Goal: Task Accomplishment & Management: Manage account settings

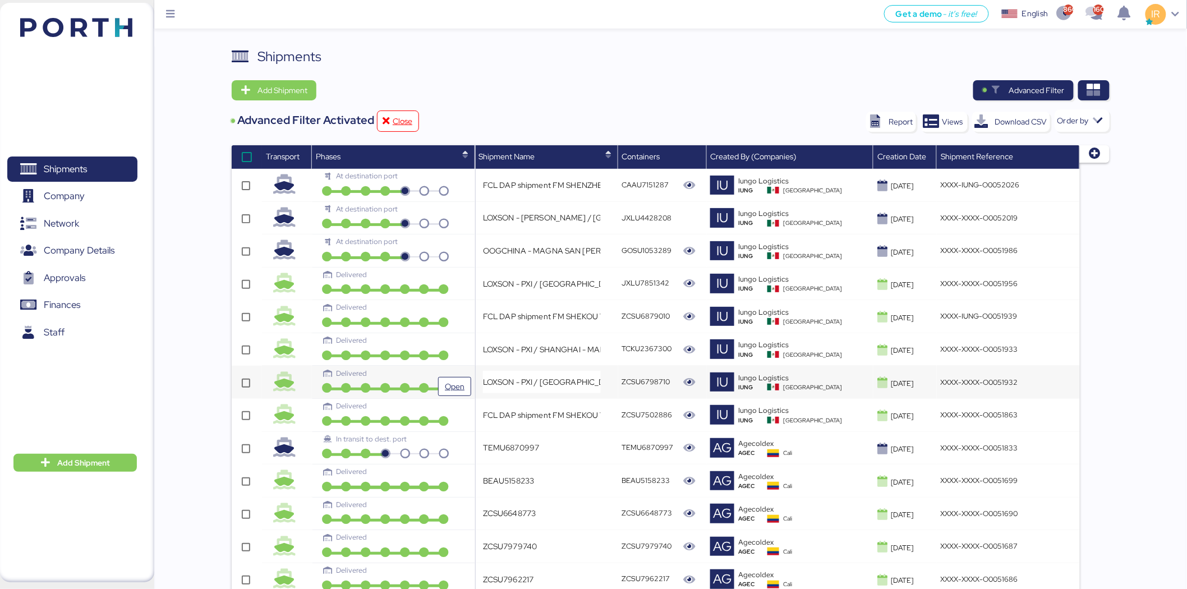
click at [407, 372] on div "Delivered" at bounding box center [385, 373] width 122 height 11
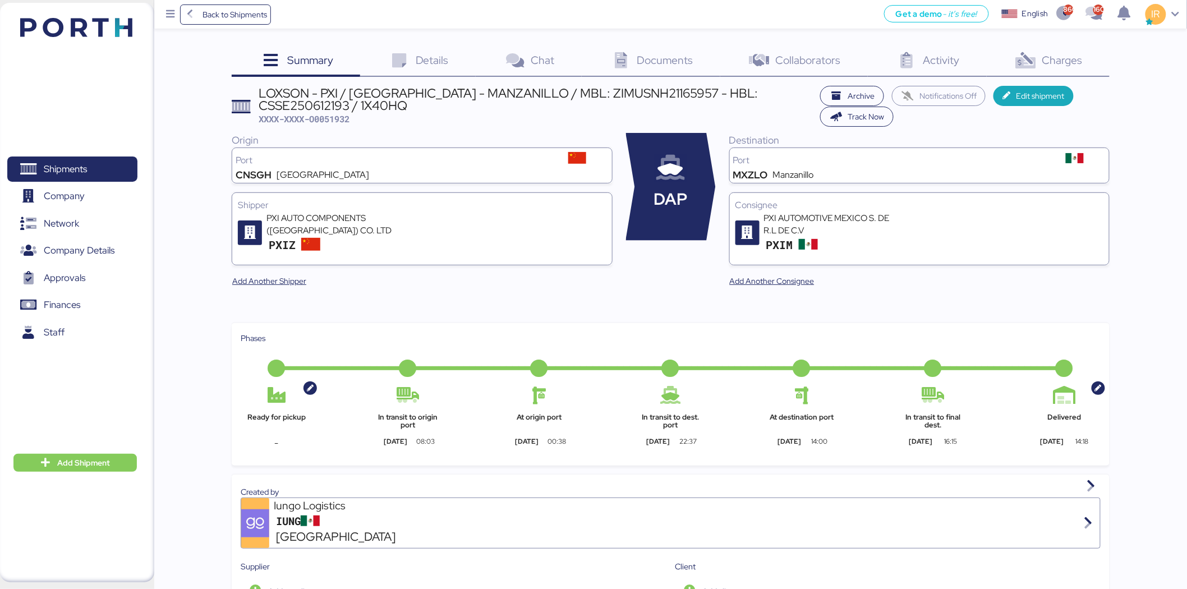
click at [470, 96] on div "LOXSON - PXI / [GEOGRAPHIC_DATA] - MANZANILLO / MBL: ZIMUSNH21165957 - HBL: CSS…" at bounding box center [537, 99] width 556 height 25
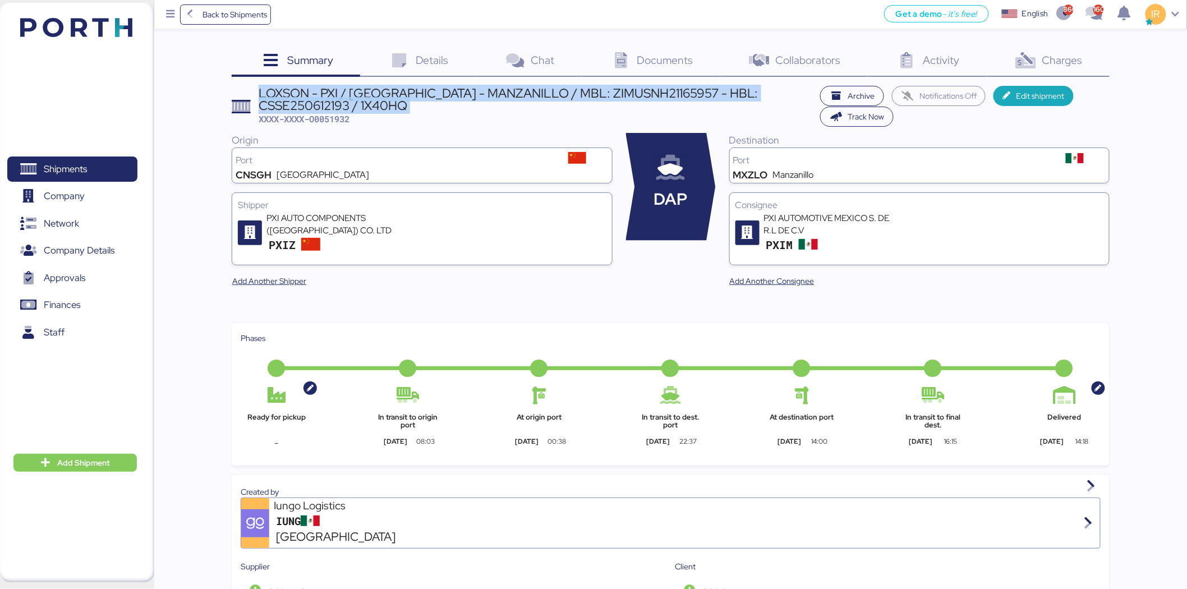
click at [470, 96] on div "LOXSON - PXI / [GEOGRAPHIC_DATA] - MANZANILLO / MBL: ZIMUSNH21165957 - HBL: CSS…" at bounding box center [537, 99] width 556 height 25
copy div "LOXSON - PXI / [GEOGRAPHIC_DATA] - MANZANILLO / MBL: ZIMUSNH21165957 - HBL: CSS…"
click at [81, 219] on span "Network" at bounding box center [72, 223] width 121 height 16
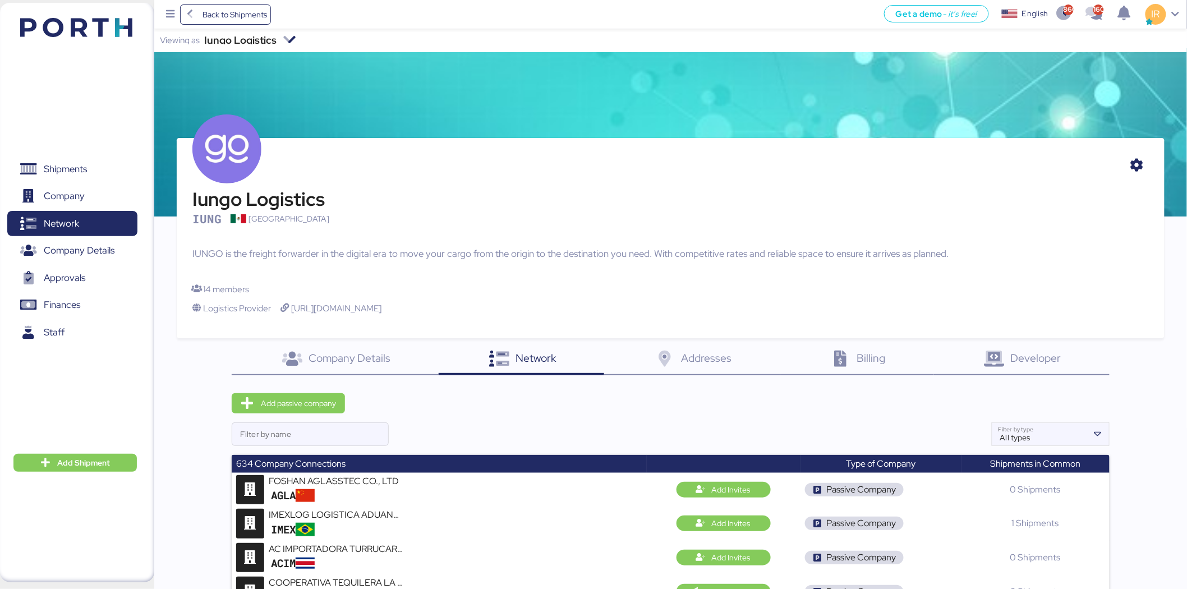
scroll to position [2714, 0]
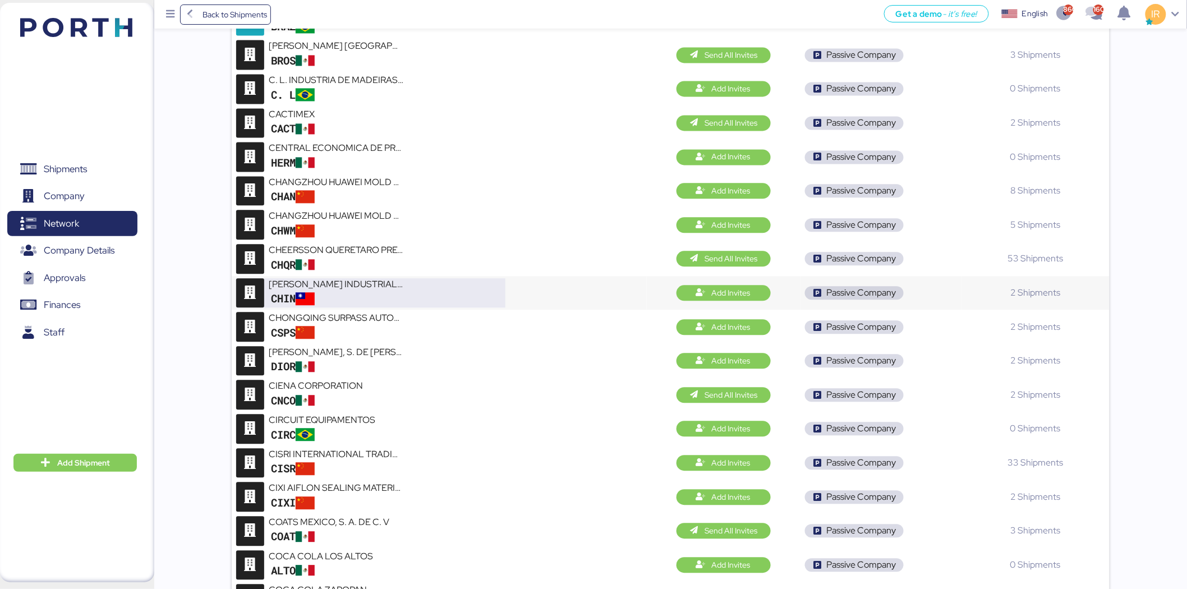
click at [356, 291] on div "[PERSON_NAME] INDUSTRIAL CO., LTD." at bounding box center [336, 284] width 135 height 13
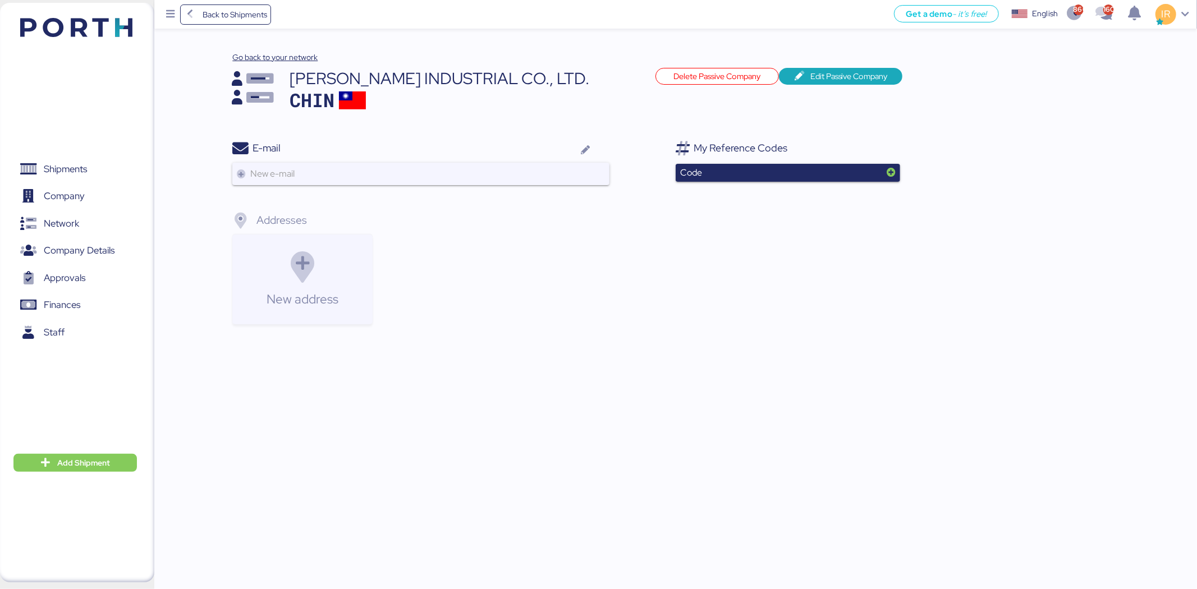
click at [481, 80] on div "[PERSON_NAME] INDUSTRIAL CO., LTD." at bounding box center [467, 78] width 355 height 21
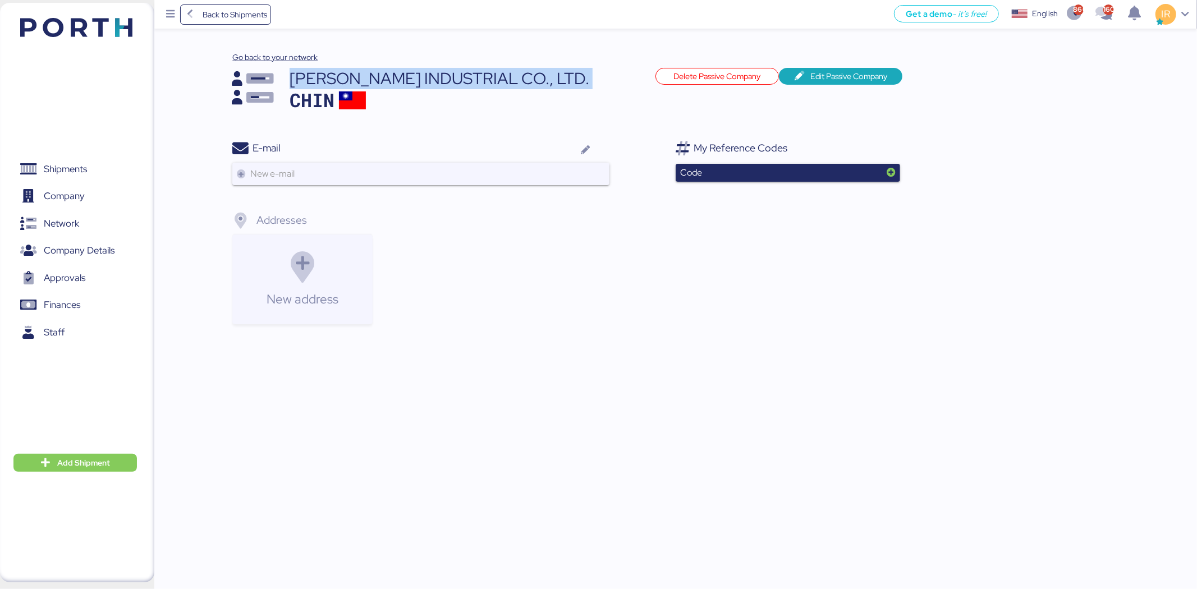
click at [481, 80] on div "[PERSON_NAME] INDUSTRIAL CO., LTD." at bounding box center [467, 78] width 355 height 21
drag, startPoint x: 293, startPoint y: 76, endPoint x: 477, endPoint y: 74, distance: 183.5
click at [477, 74] on div "[PERSON_NAME] INDUSTRIAL CO., LTD." at bounding box center [467, 78] width 355 height 21
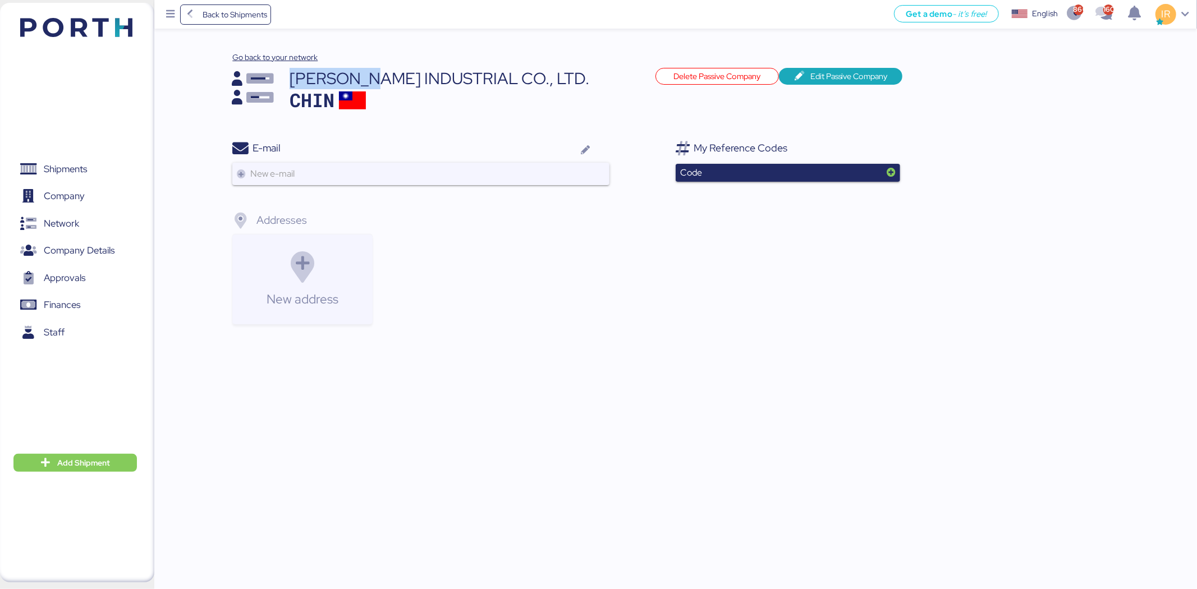
drag, startPoint x: 293, startPoint y: 77, endPoint x: 378, endPoint y: 74, distance: 84.8
click at [378, 74] on div "[PERSON_NAME] INDUSTRIAL CO., LTD." at bounding box center [467, 78] width 355 height 21
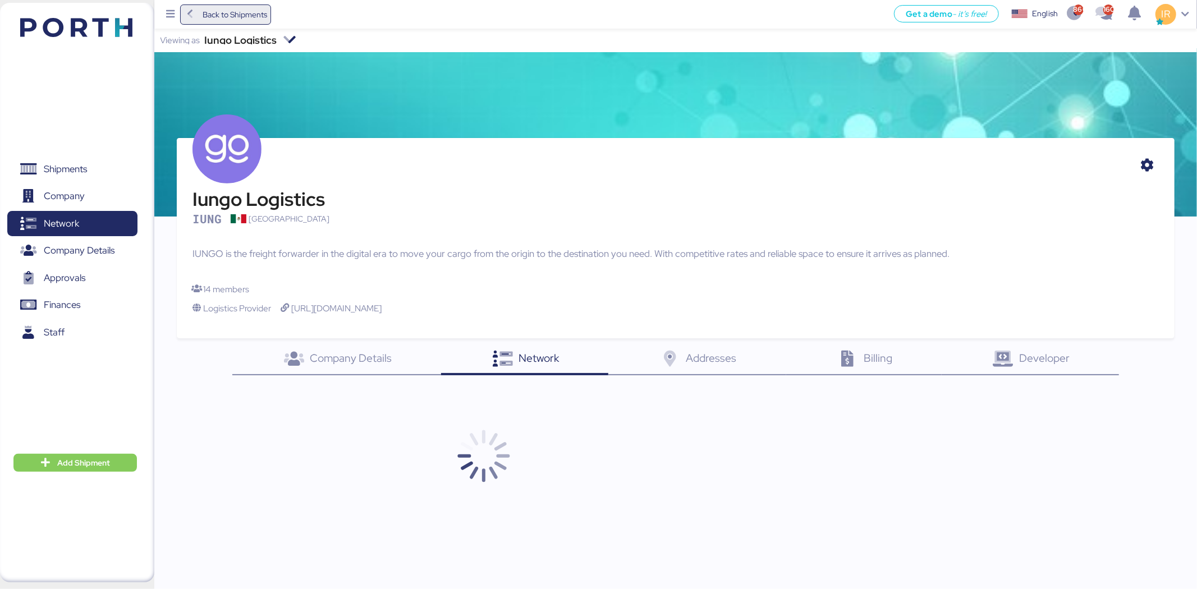
click at [234, 9] on span "Back to Shipments" at bounding box center [235, 14] width 65 height 13
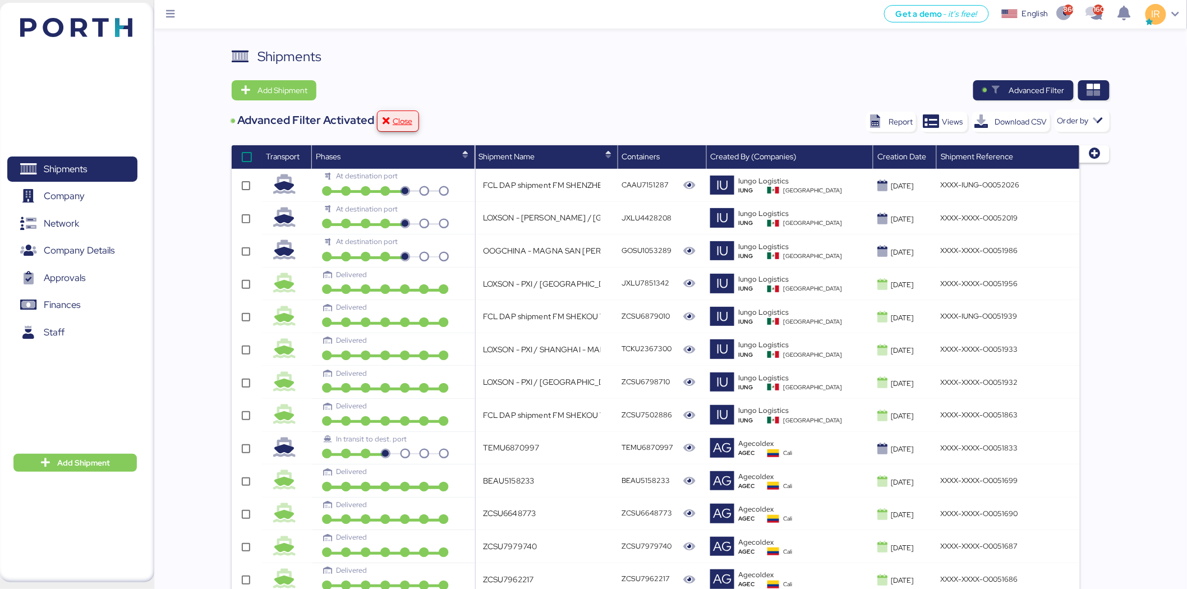
click at [395, 118] on span "Close" at bounding box center [403, 120] width 20 height 13
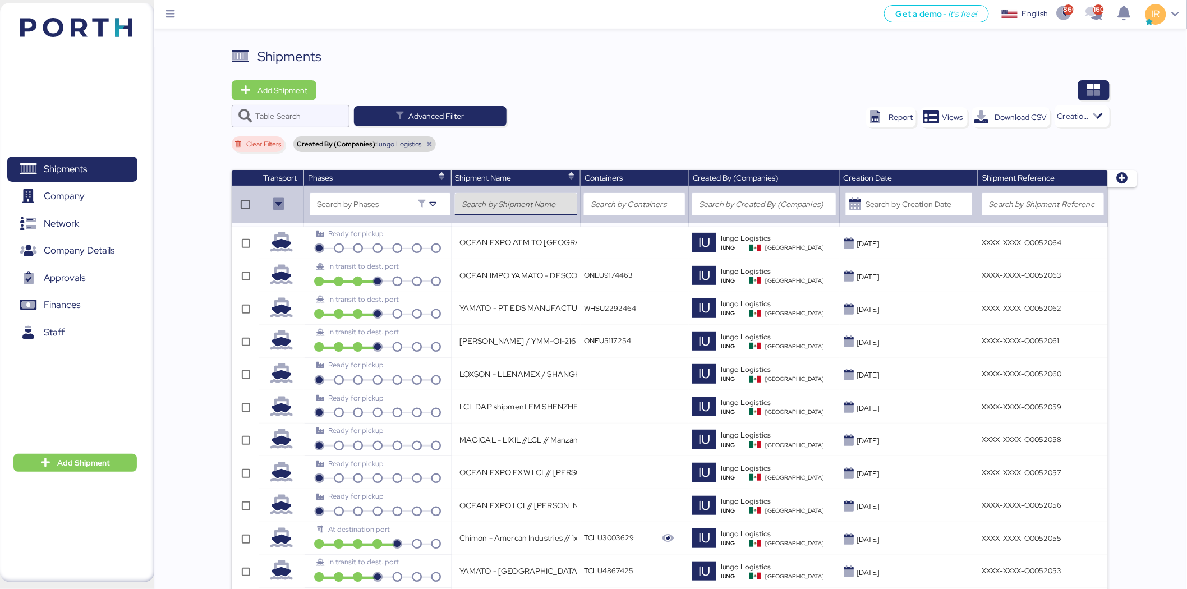
click at [502, 199] on input "search" at bounding box center [516, 204] width 109 height 13
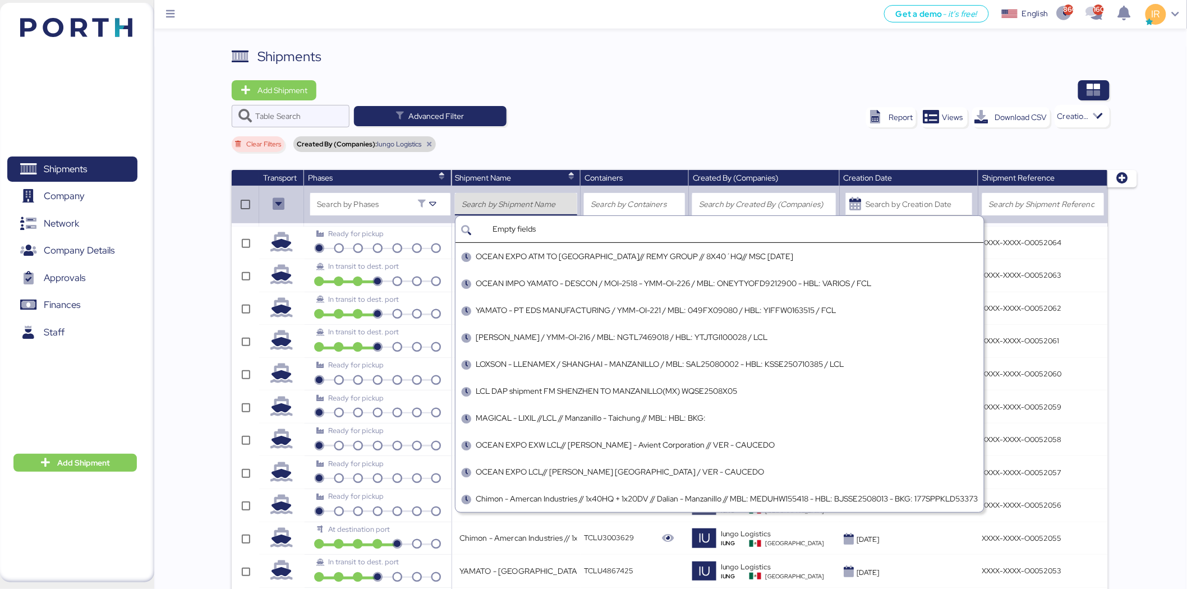
paste input "[PERSON_NAME]"
type input "[PERSON_NAME]"
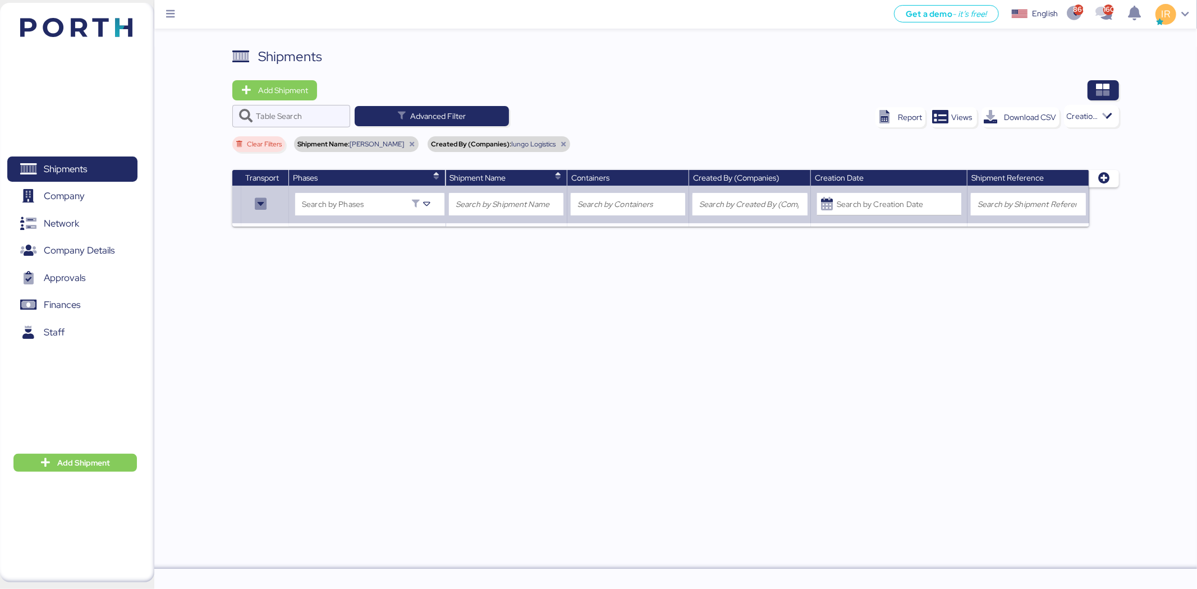
drag, startPoint x: 394, startPoint y: 143, endPoint x: 362, endPoint y: 138, distance: 32.9
click at [362, 138] on div "Shipment Name: [PERSON_NAME]" at bounding box center [356, 144] width 125 height 16
click at [408, 142] on icon at bounding box center [411, 144] width 7 height 7
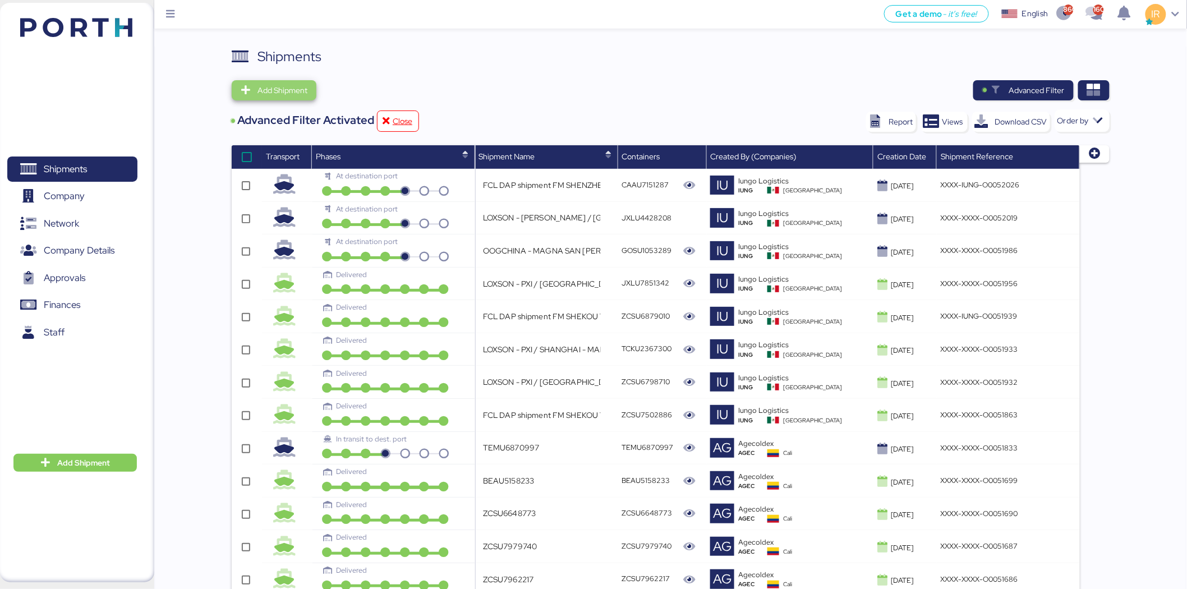
click at [283, 99] on span "Add Shipment" at bounding box center [274, 90] width 85 height 20
click at [300, 107] on div "Add Shipment Manually" at bounding box center [284, 110] width 87 height 16
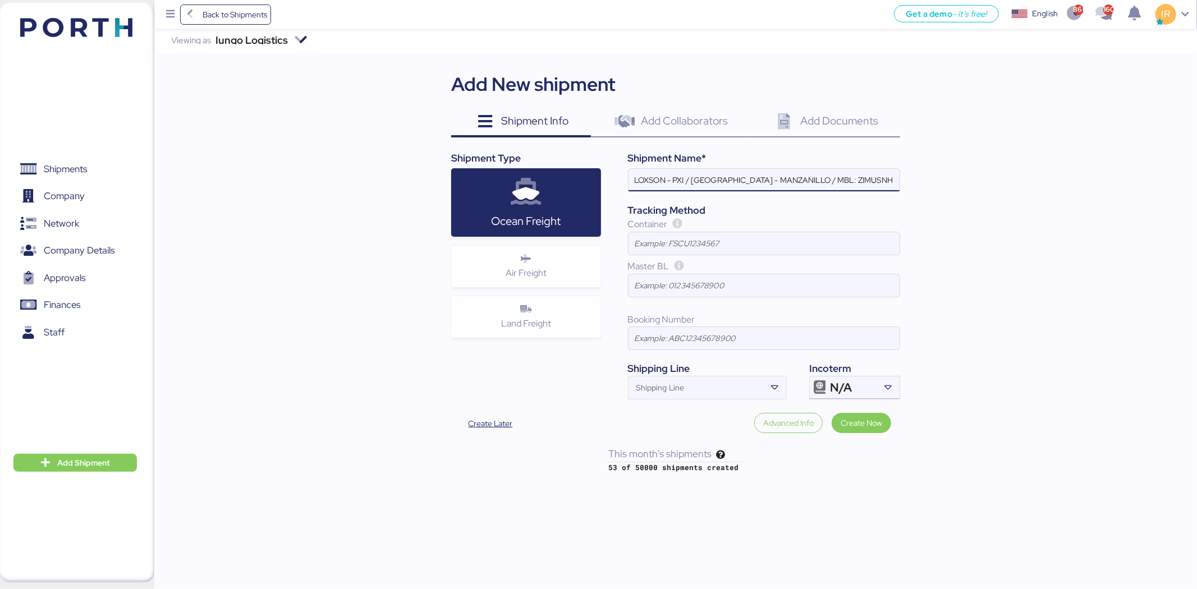
click at [681, 180] on input "LOXSON - PXI / [GEOGRAPHIC_DATA] - MANZANILLO / MBL: ZIMUSNH21165957 - HBL: CSS…" at bounding box center [763, 180] width 271 height 22
paste input "[PERSON_NAME]"
click at [697, 177] on input "LOXSON - CHIN-POON/ SHANGHAI - MANZANILLO / MBL: ZIMUSNH21165957 - HBL: CSSE250…" at bounding box center [763, 180] width 271 height 22
click at [751, 178] on input "LOXSON - CHIN POON/ SHANGHAI - MANZANILLO / MBL: ZIMUSNH21165957 - HBL: CSSE250…" at bounding box center [763, 180] width 271 height 22
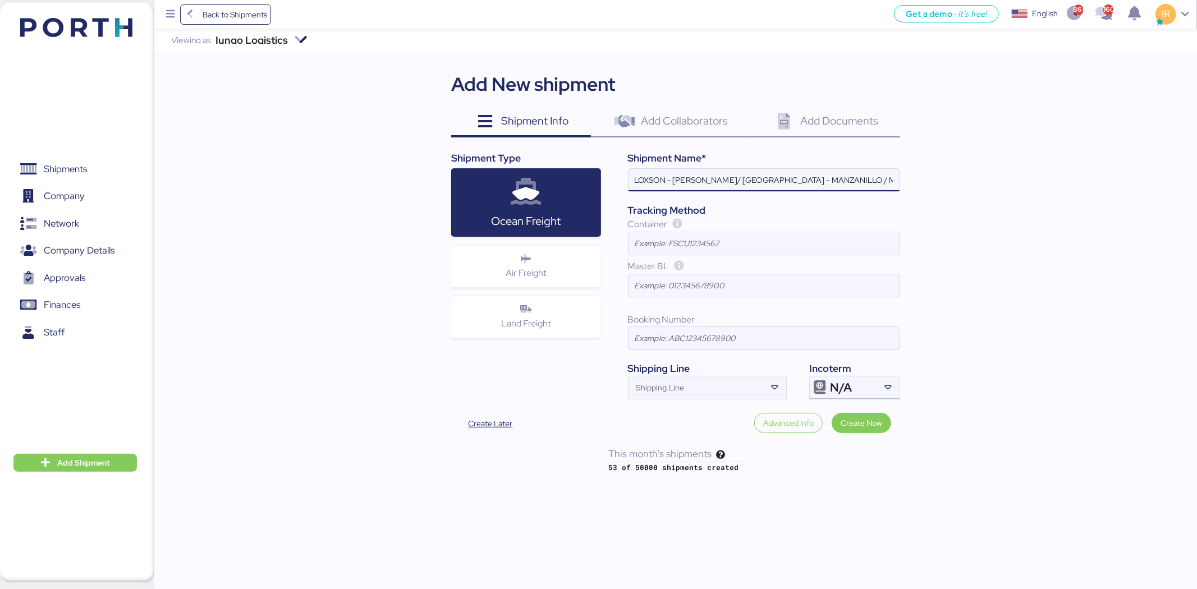
click at [751, 178] on input "LOXSON - CHIN POON/ SHANGHAI - MANZANILLO / MBL: ZIMUSNH21165957 - HBL: CSSE250…" at bounding box center [763, 180] width 271 height 22
paste input "SHANGHAI"
click at [716, 181] on input "LOXSON - CHIN POON/ MANZANILLO - SHANGHAI / MBL: ZIMUSNH21165957 - HBL: CSSE250…" at bounding box center [763, 180] width 271 height 22
click at [784, 177] on input "LOXSON - CHIN POON / MANZANILLO - SHANGHAI / MBL: ZIMUSNH21165957 - HBL: CSSE25…" at bounding box center [763, 180] width 271 height 22
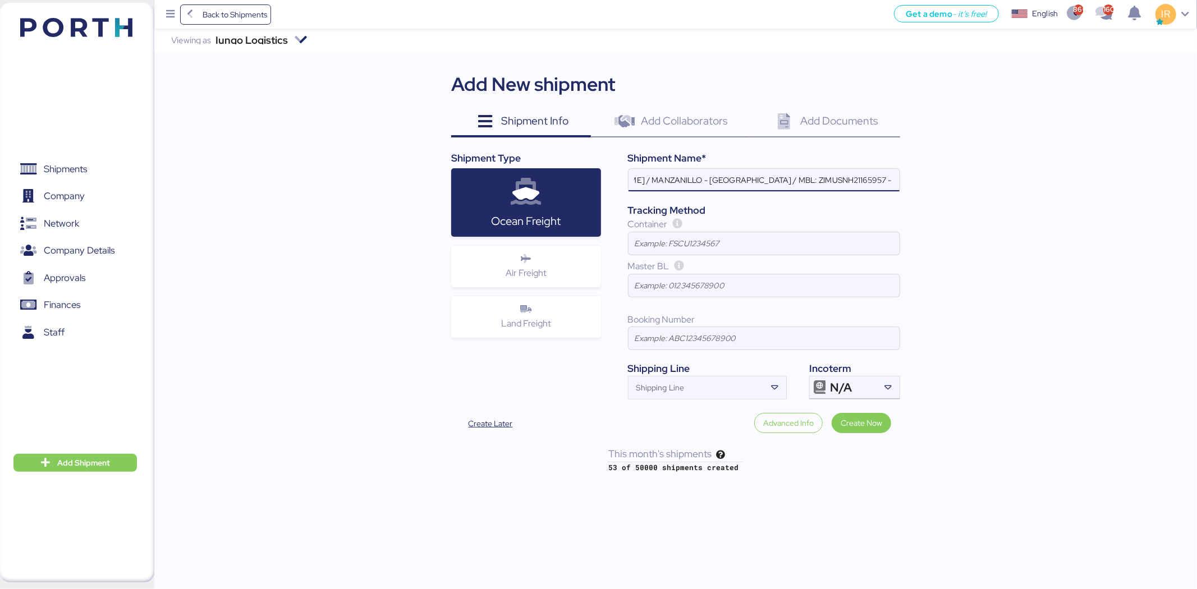
click at [784, 177] on input "LOXSON - CHIN POON / MANZANILLO - SHANGHAI / MBL: ZIMUSNH21165957 - HBL: CSSE25…" at bounding box center [763, 180] width 271 height 22
click at [830, 171] on input "LOXSON - CHIN POON / MANZANILLO - SHANGHAI / MBL: - HBL: CSSE250612193 / 1X40HQ" at bounding box center [763, 180] width 271 height 22
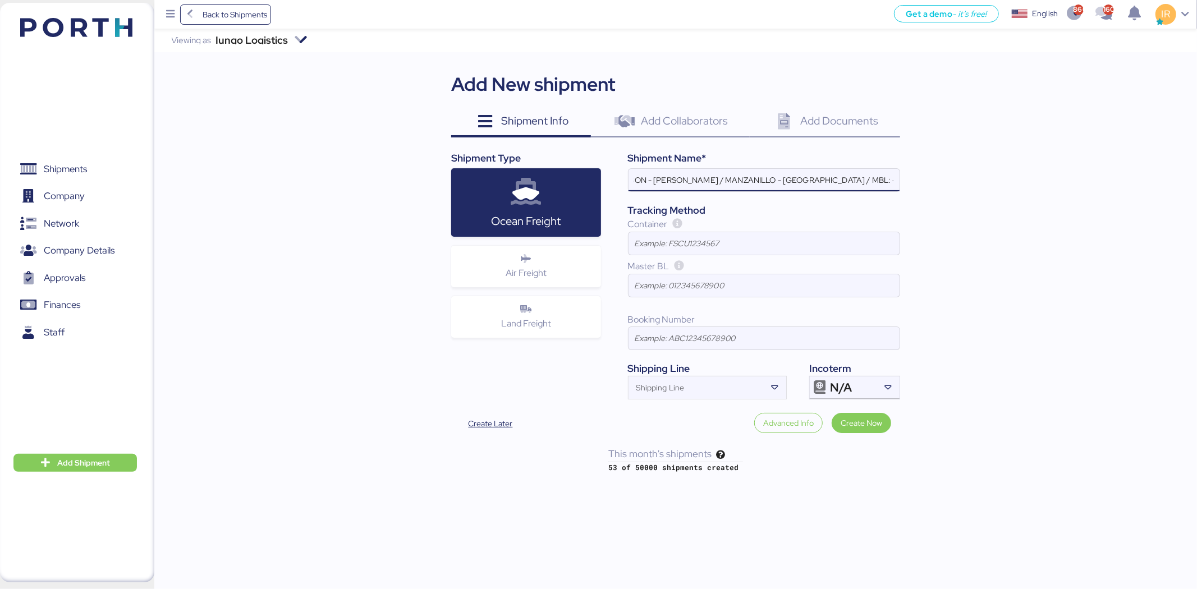
click at [889, 173] on input "LOXSON - CHIN POON / MANZANILLO - SHANGHAI / MBL: - HBL: / 1X40HQ" at bounding box center [763, 180] width 271 height 22
type input "LOXSON - CHIN POON / MANZANILLO - SHANGHAI / MBL: - HBL: / LCL"
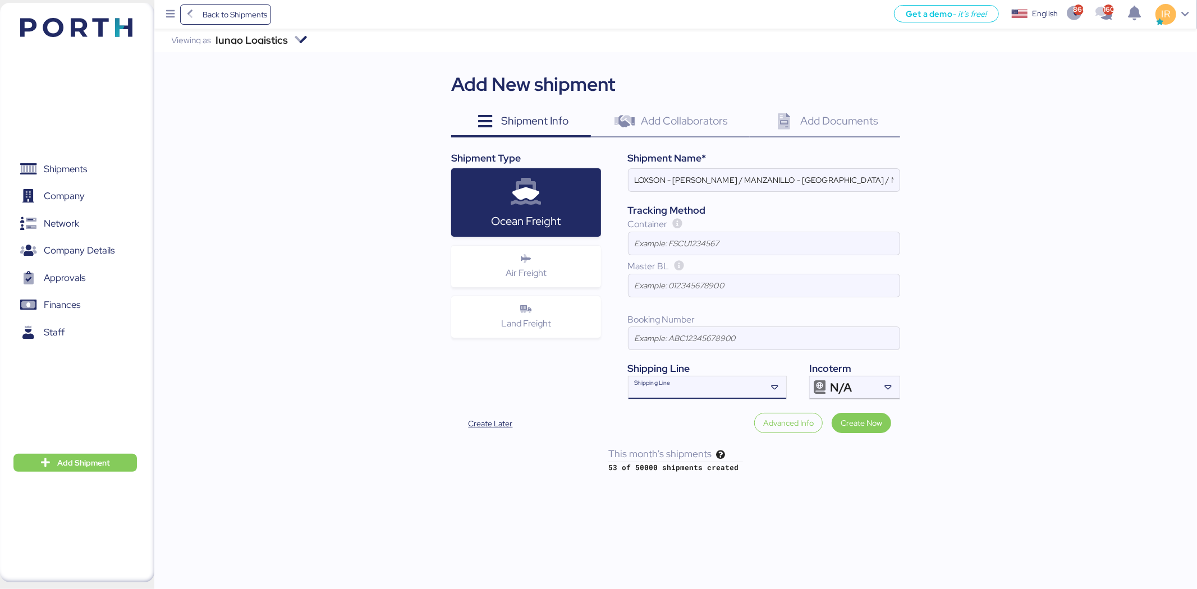
click at [698, 398] on input "Shipping Line" at bounding box center [696, 390] width 137 height 13
type input "e"
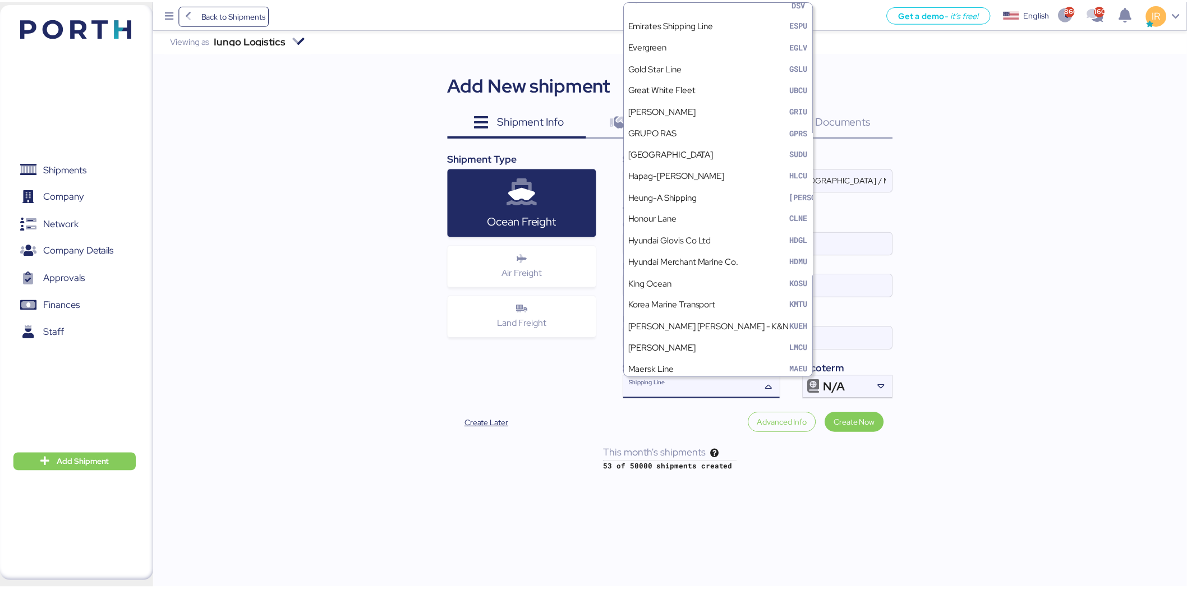
scroll to position [756, 0]
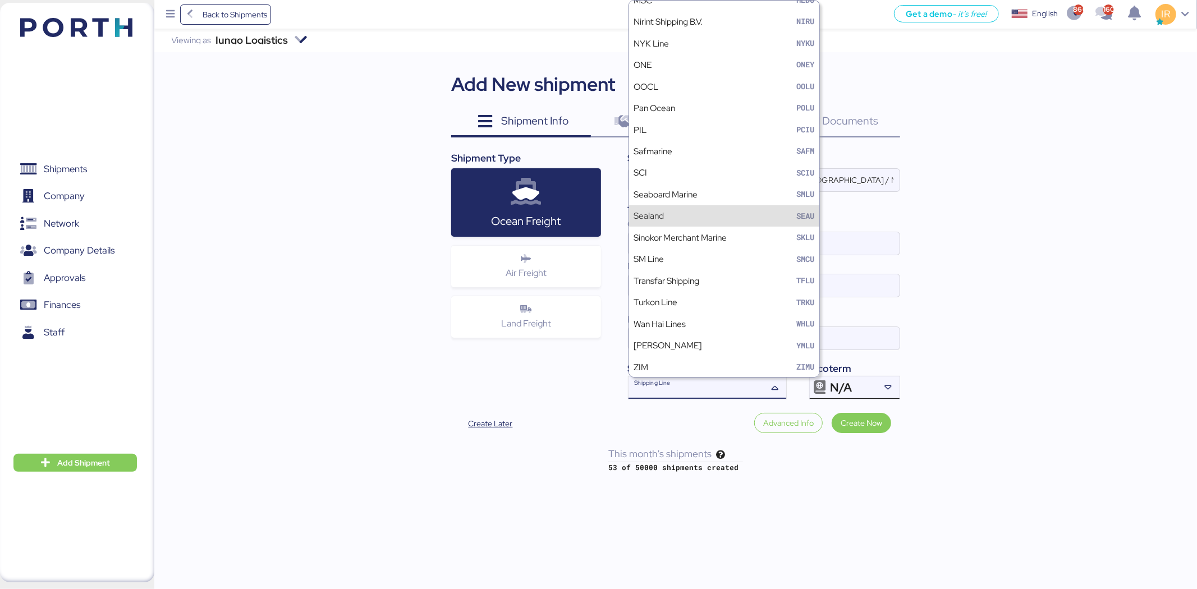
click at [872, 380] on div "N/A" at bounding box center [853, 388] width 47 height 22
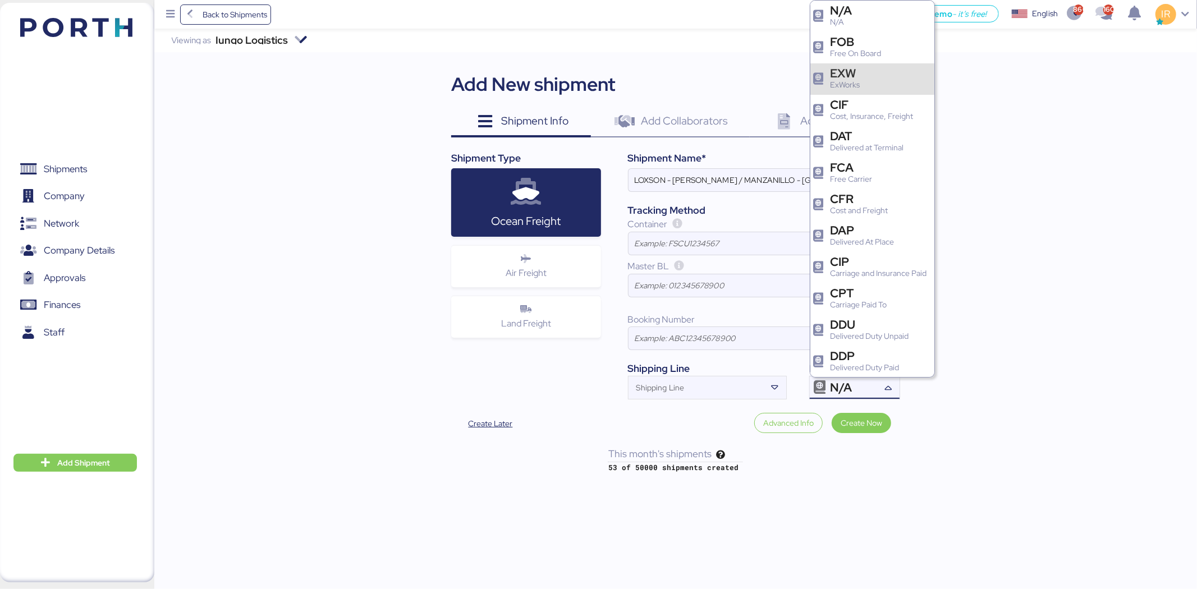
click at [867, 81] on div "EXW ExWorks" at bounding box center [872, 78] width 124 height 31
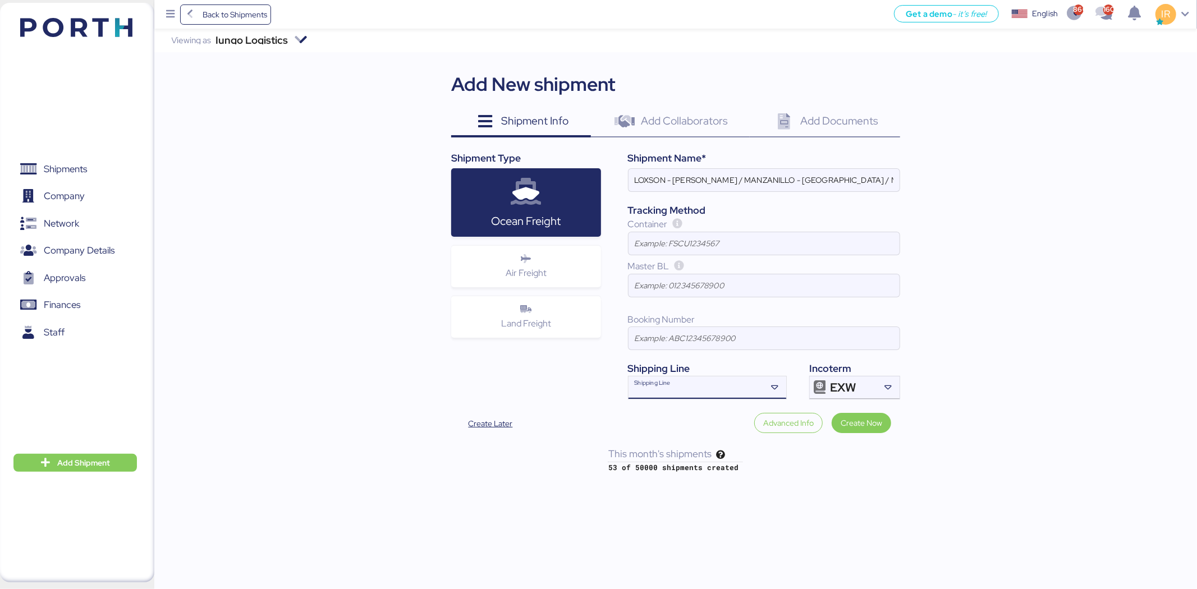
click at [687, 387] on input "Shipping Line" at bounding box center [696, 390] width 137 height 13
type input "E"
click at [948, 346] on div "Iungo Logistics Viewing as Iungo Logistics Add New shipment Shipment Info 0 Add…" at bounding box center [675, 251] width 1043 height 444
click at [878, 421] on span "Create Now" at bounding box center [862, 422] width 42 height 13
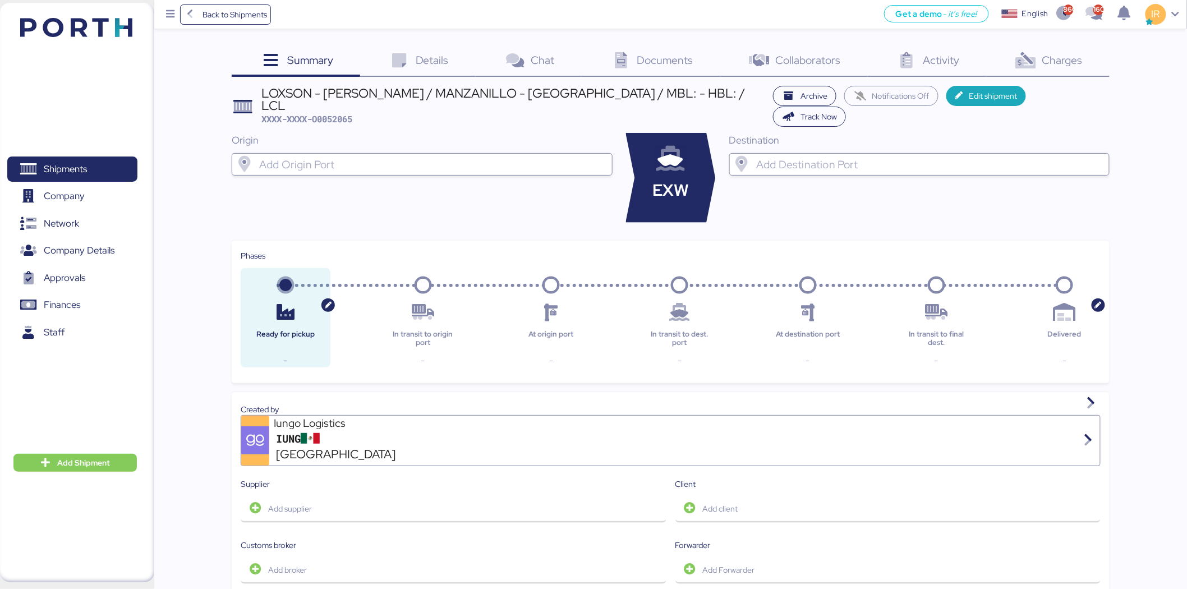
click at [462, 158] on input "search" at bounding box center [432, 164] width 350 height 13
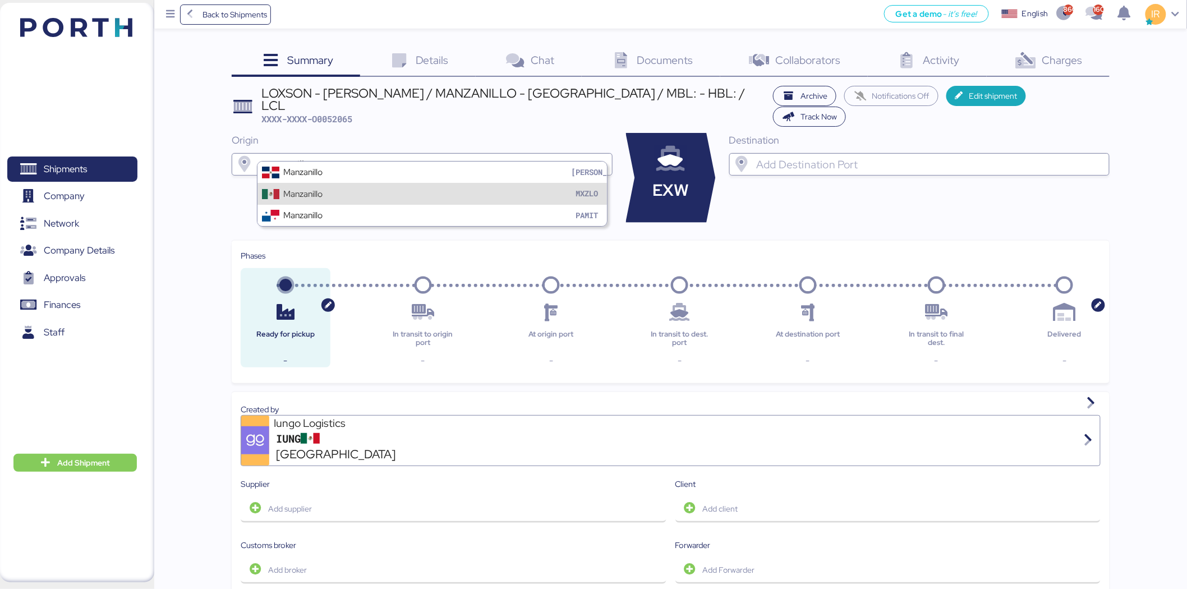
type input "manzanillo"
click at [445, 193] on div "Manzanillo MXZLO" at bounding box center [433, 193] width 350 height 21
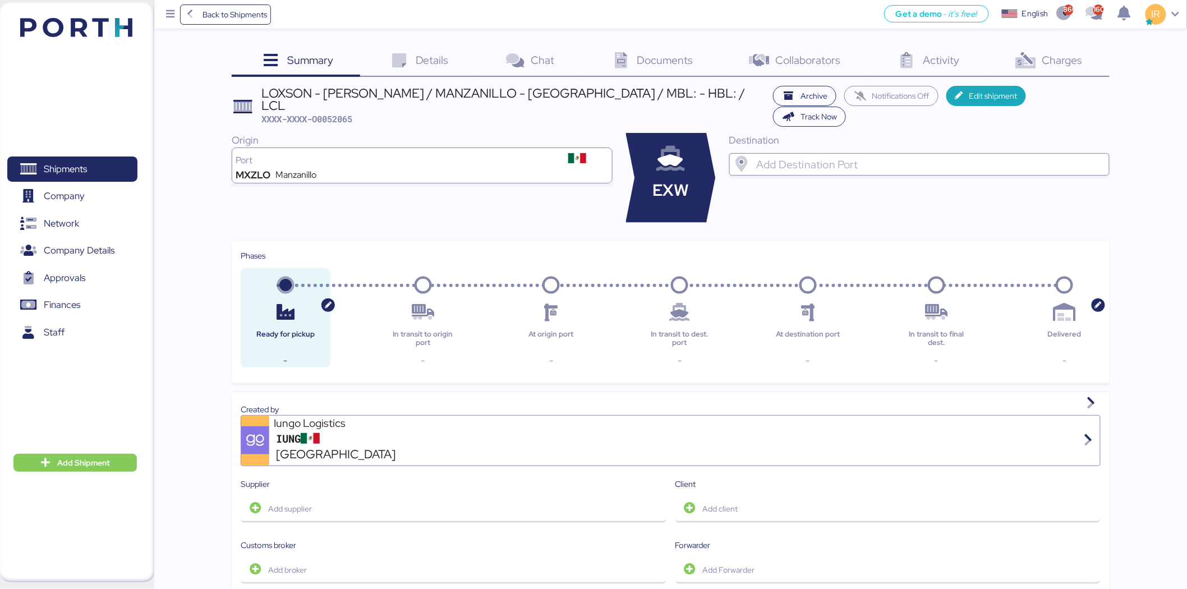
click at [882, 153] on div at bounding box center [929, 164] width 350 height 22
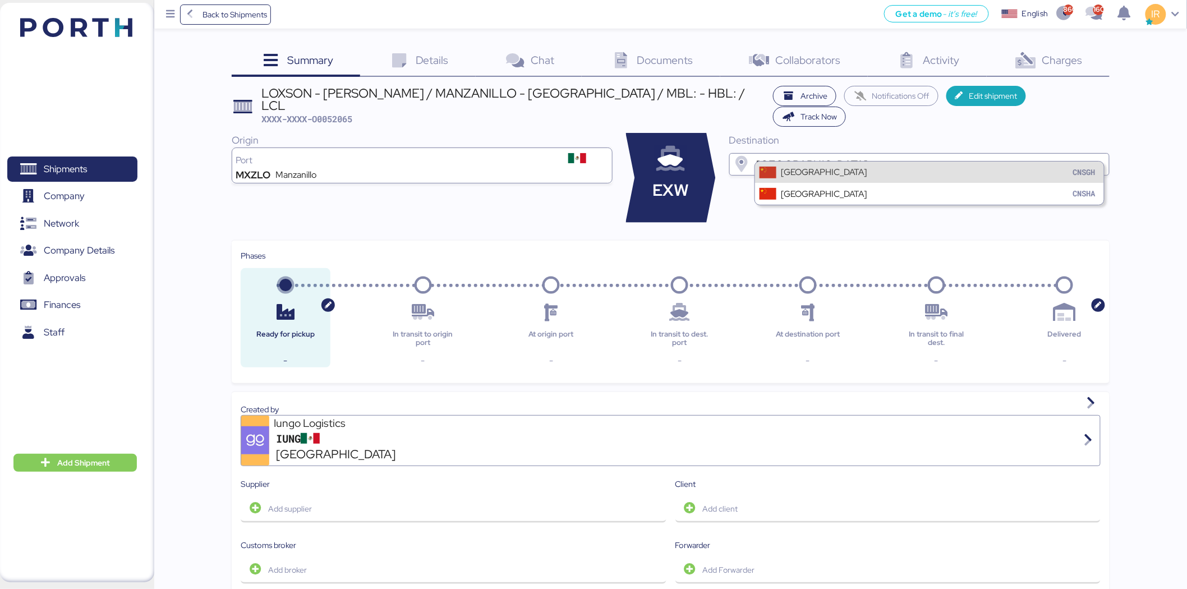
type input "shanghai"
click at [868, 175] on div "Shanghai CNSGH" at bounding box center [930, 172] width 350 height 21
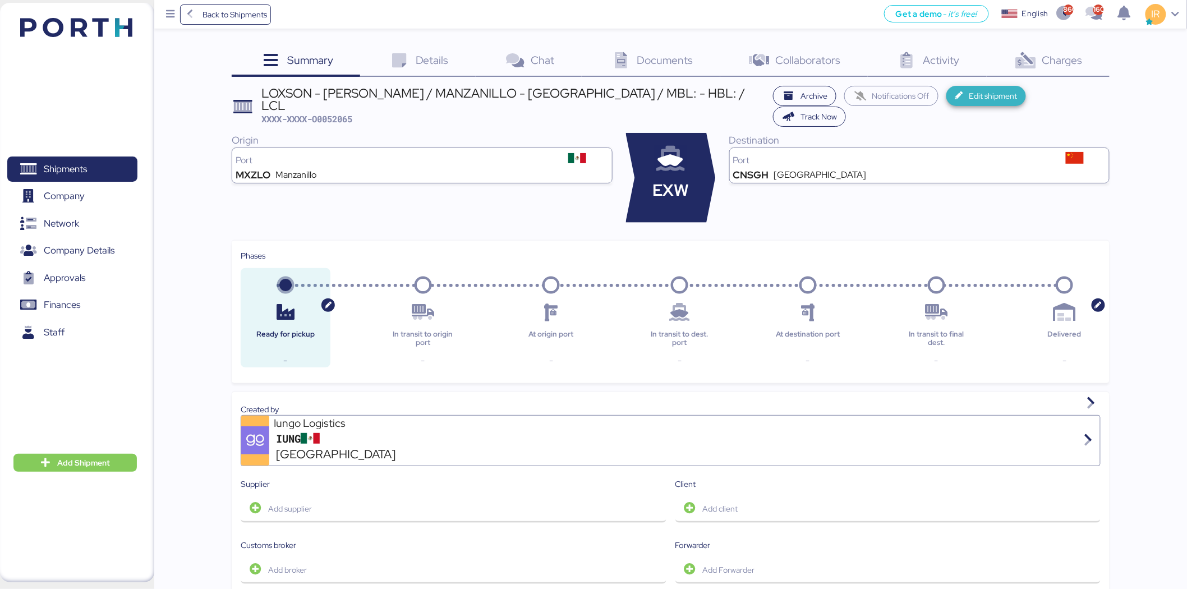
click at [1006, 99] on span "Edit shipment" at bounding box center [993, 95] width 48 height 13
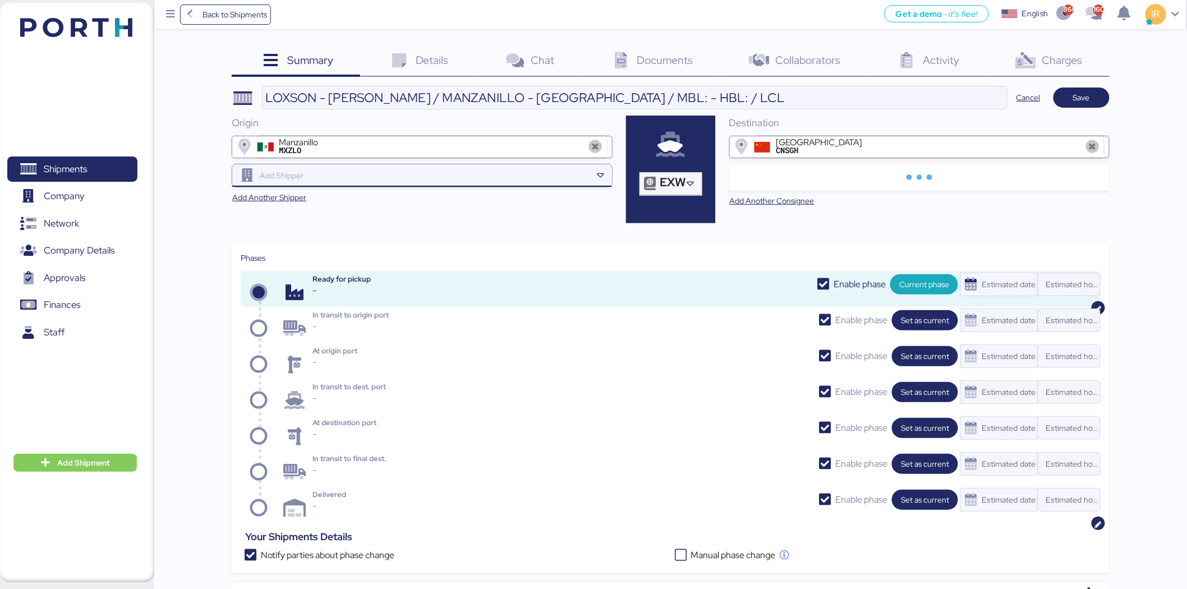
click at [401, 170] on input "search" at bounding box center [425, 175] width 334 height 13
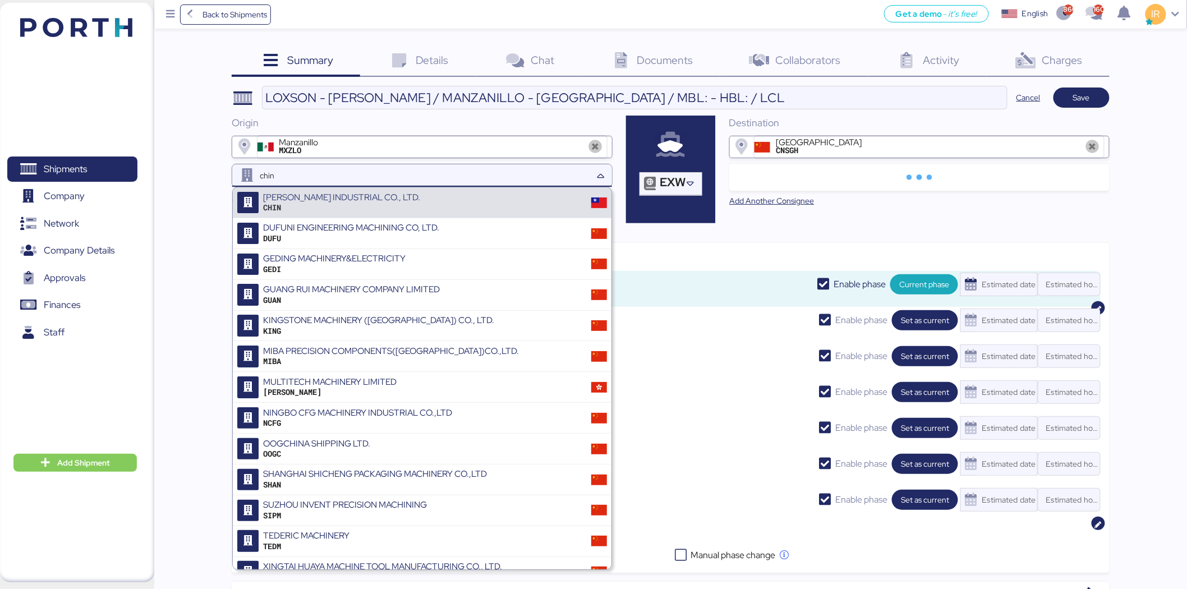
type input "chin"
click at [396, 199] on div "[PERSON_NAME] INDUSTRIAL CO., LTD." at bounding box center [341, 197] width 157 height 10
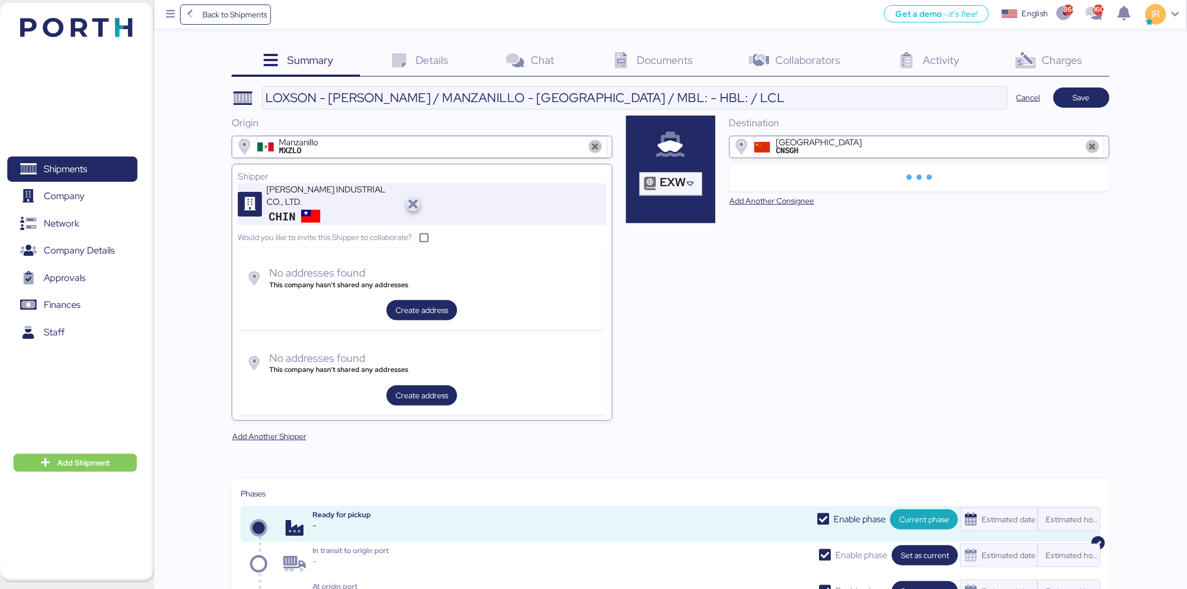
click at [412, 203] on icon "button" at bounding box center [413, 204] width 13 height 13
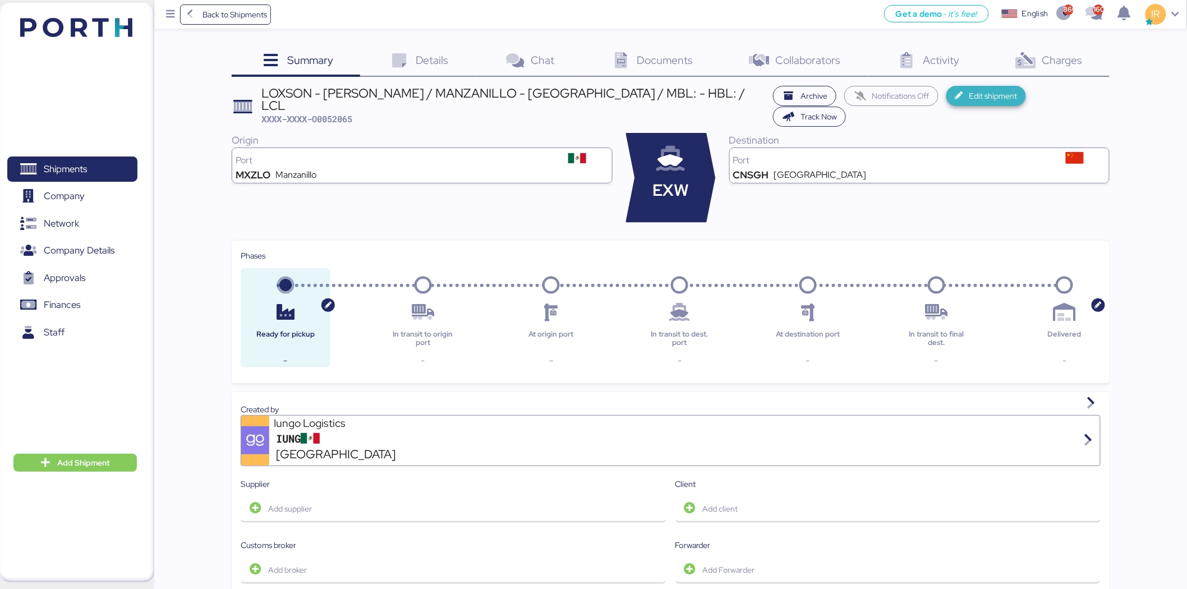
click at [974, 98] on span "Edit shipment" at bounding box center [993, 95] width 48 height 13
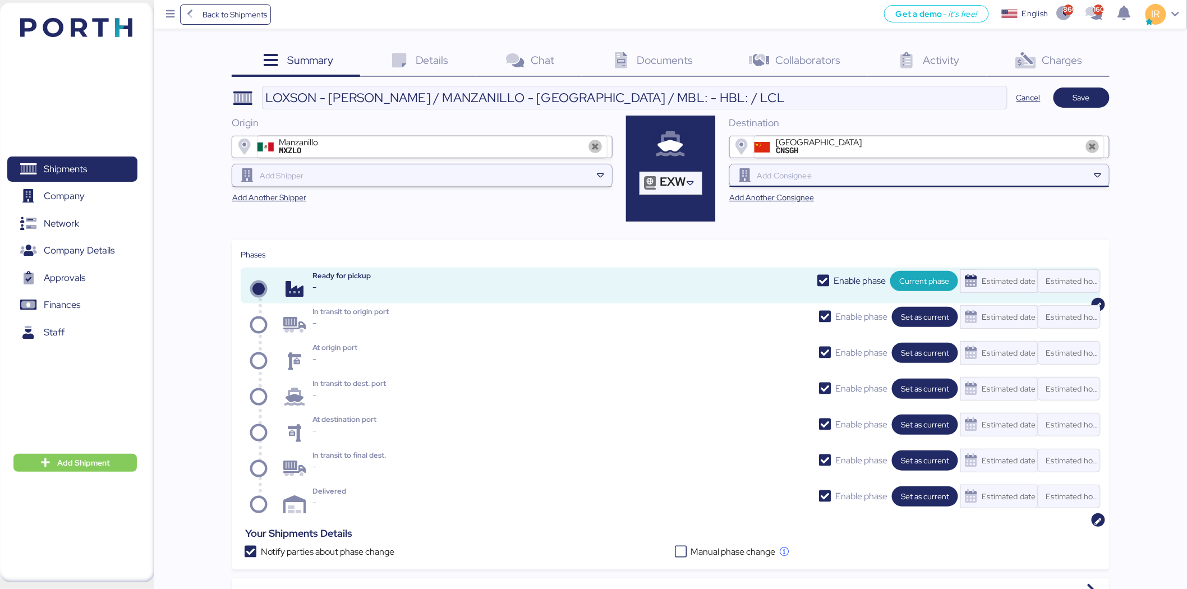
click at [871, 182] on div at bounding box center [922, 175] width 334 height 22
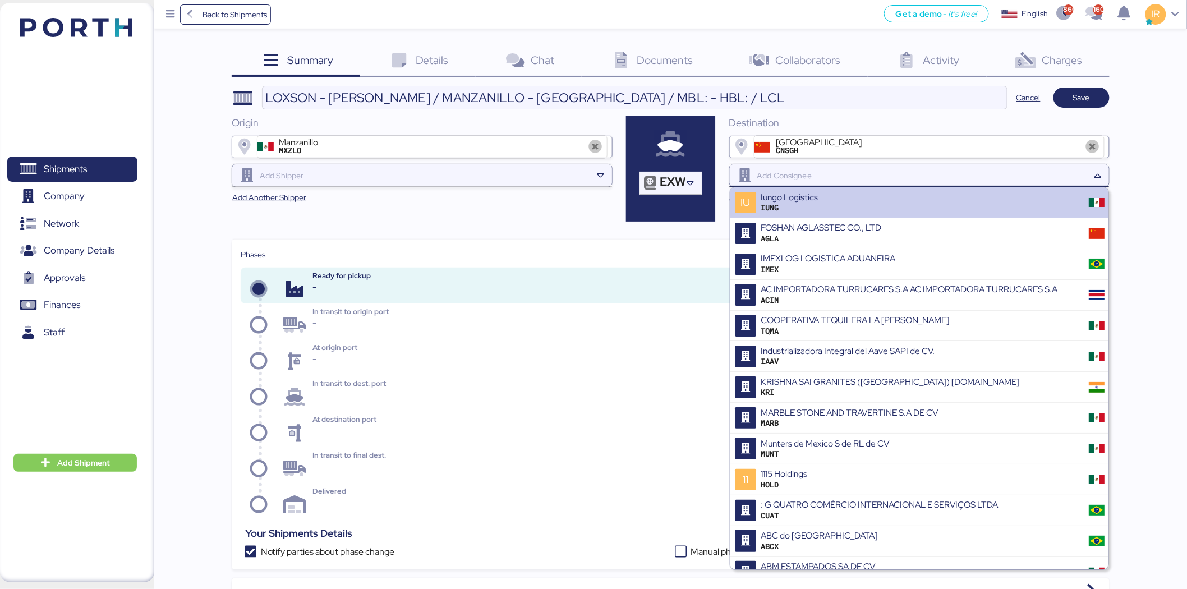
paste input "SHANGHAI"
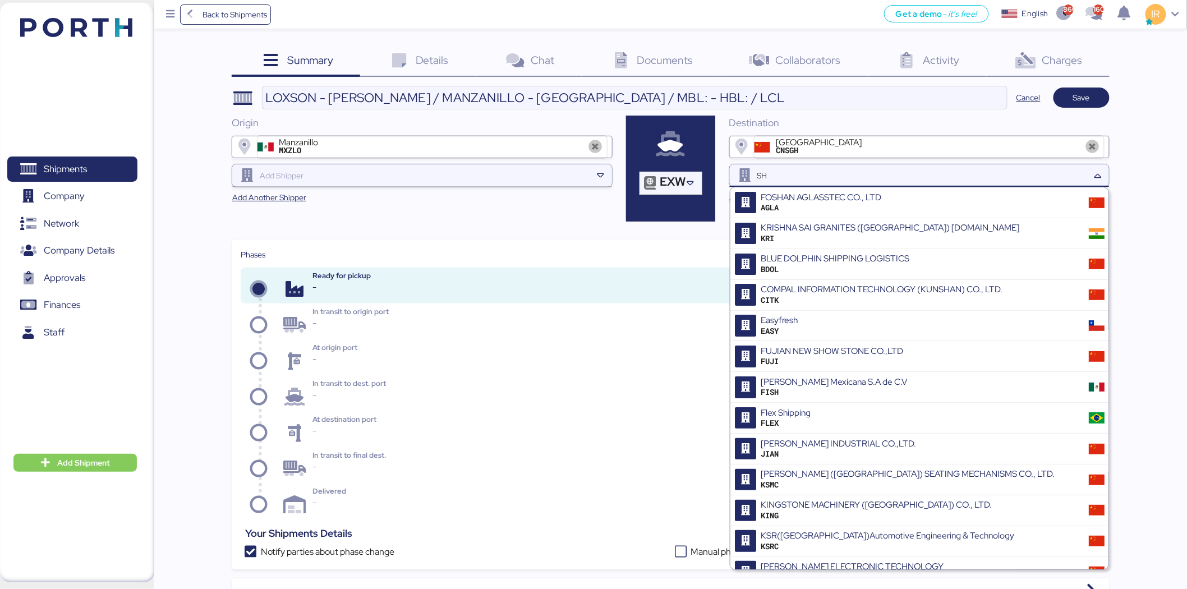
type input "S"
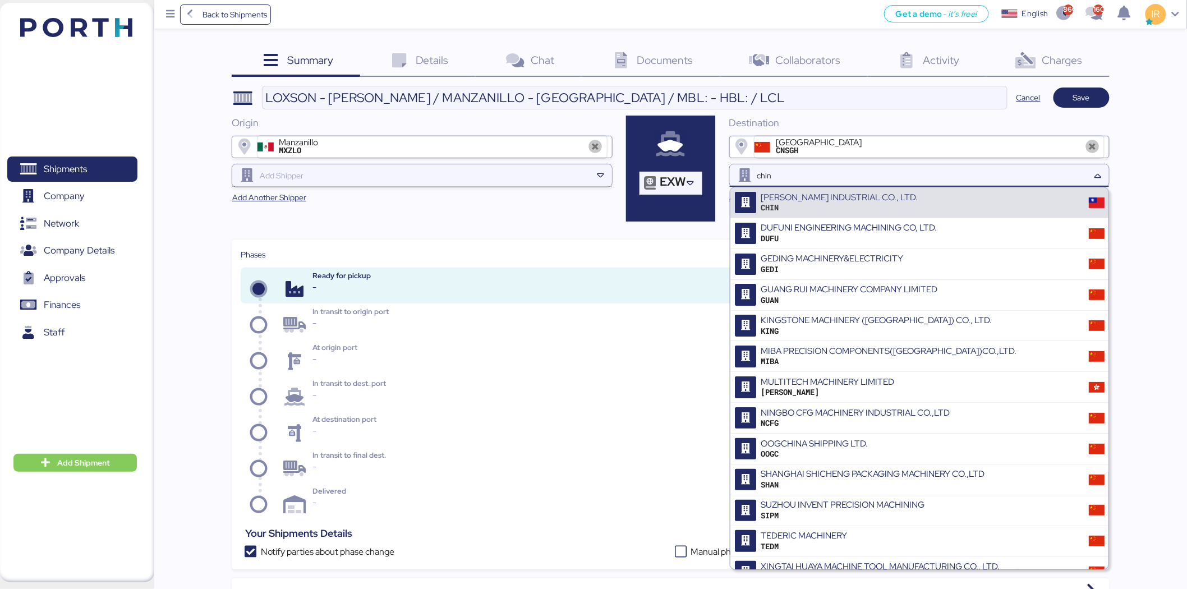
type input "chin"
click at [869, 200] on div "[PERSON_NAME] INDUSTRIAL CO., LTD." at bounding box center [839, 197] width 157 height 10
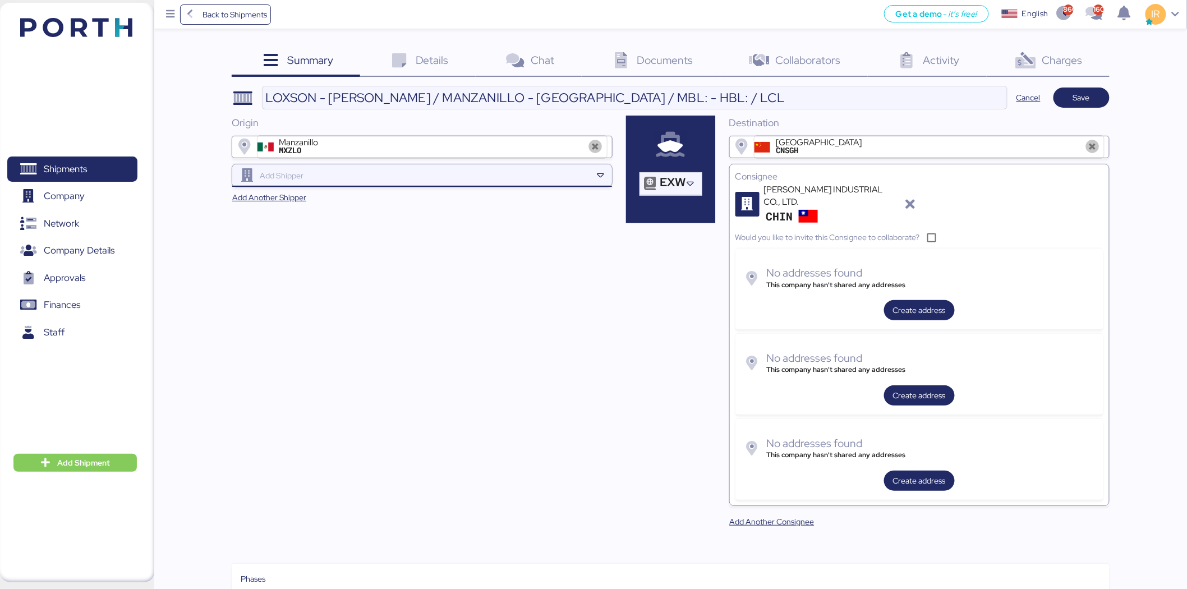
click at [492, 172] on input "search" at bounding box center [425, 175] width 334 height 13
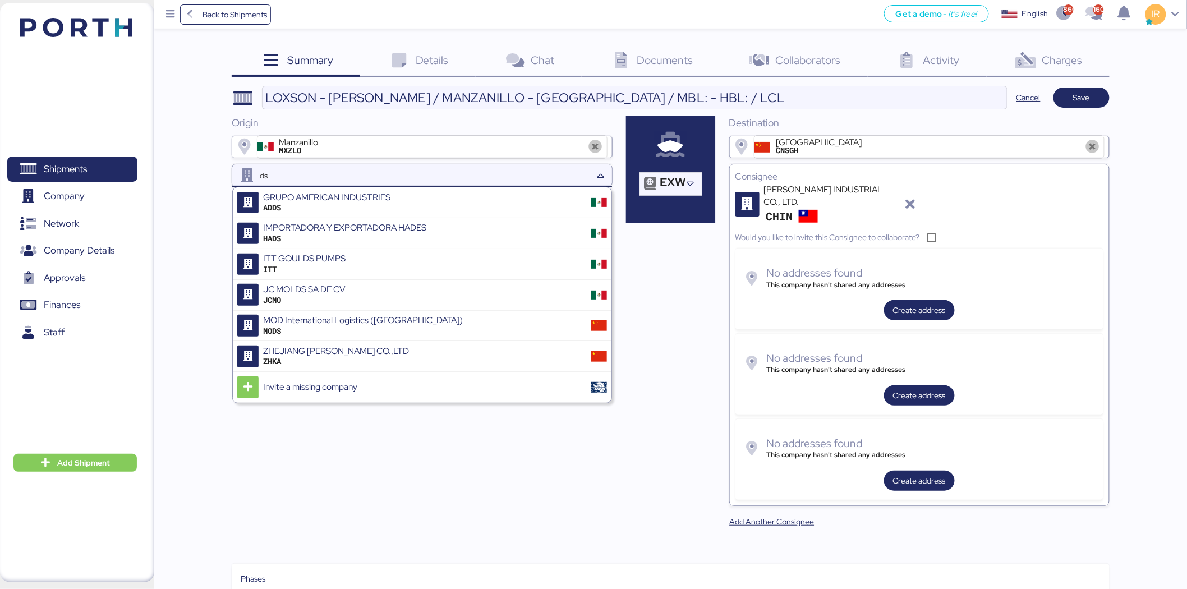
type input "d"
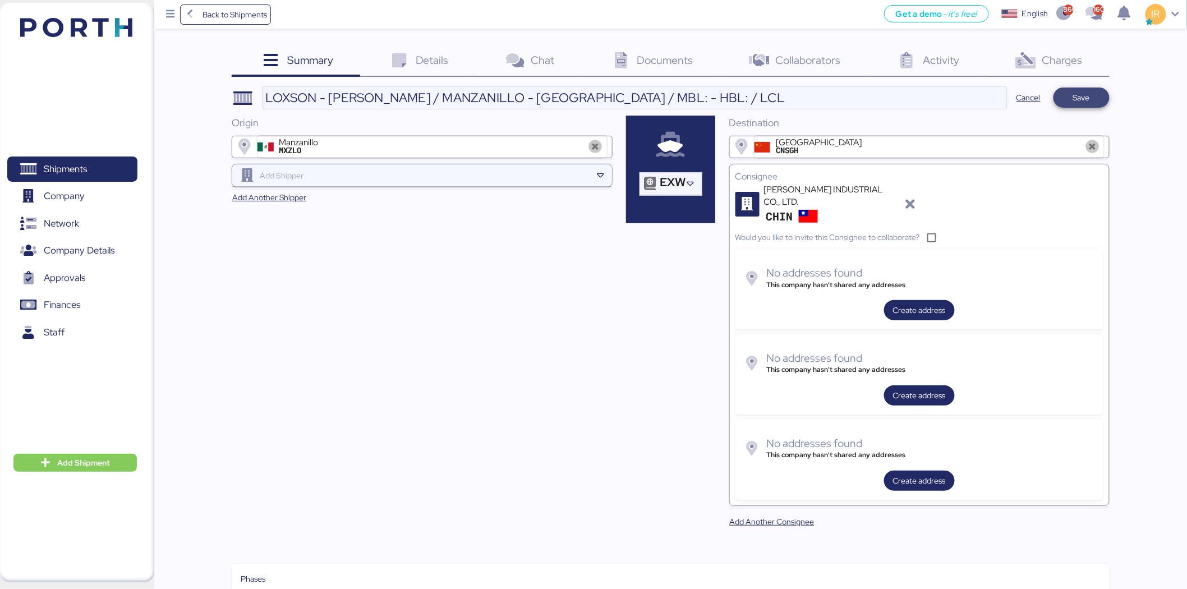
click at [1090, 101] on span "Save" at bounding box center [1081, 97] width 17 height 13
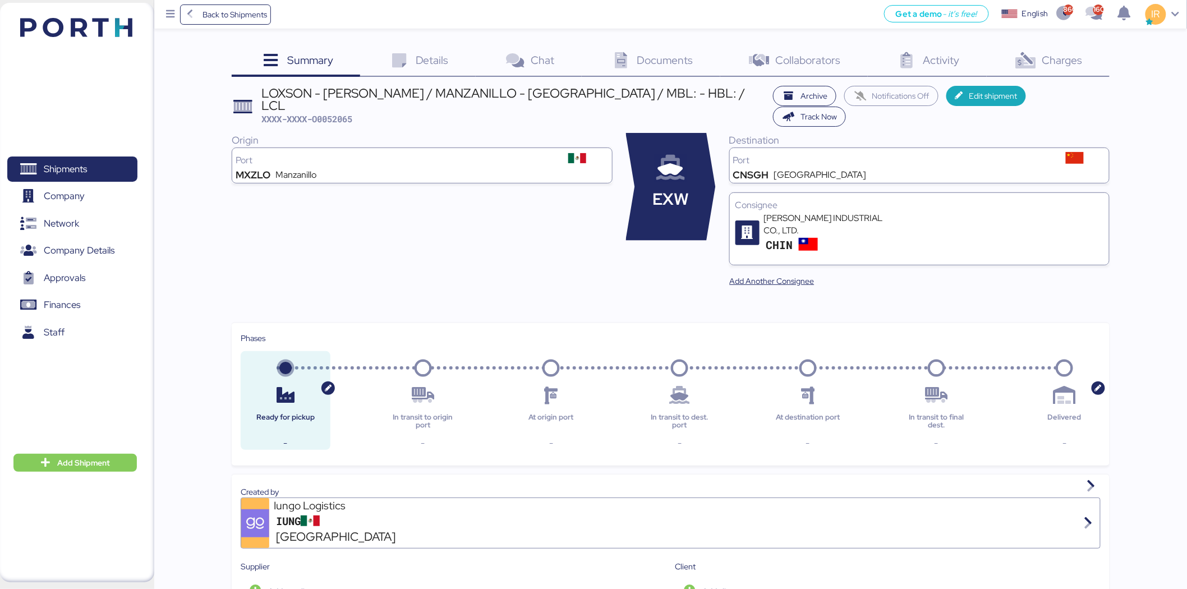
click at [424, 44] on div "Summary 0 Details 0 Chat 0 Documents 0 Collaborators 0 Activity 0 Charges 0 LOX…" at bounding box center [593, 582] width 1187 height 1165
click at [419, 53] on span "Details" at bounding box center [432, 60] width 33 height 15
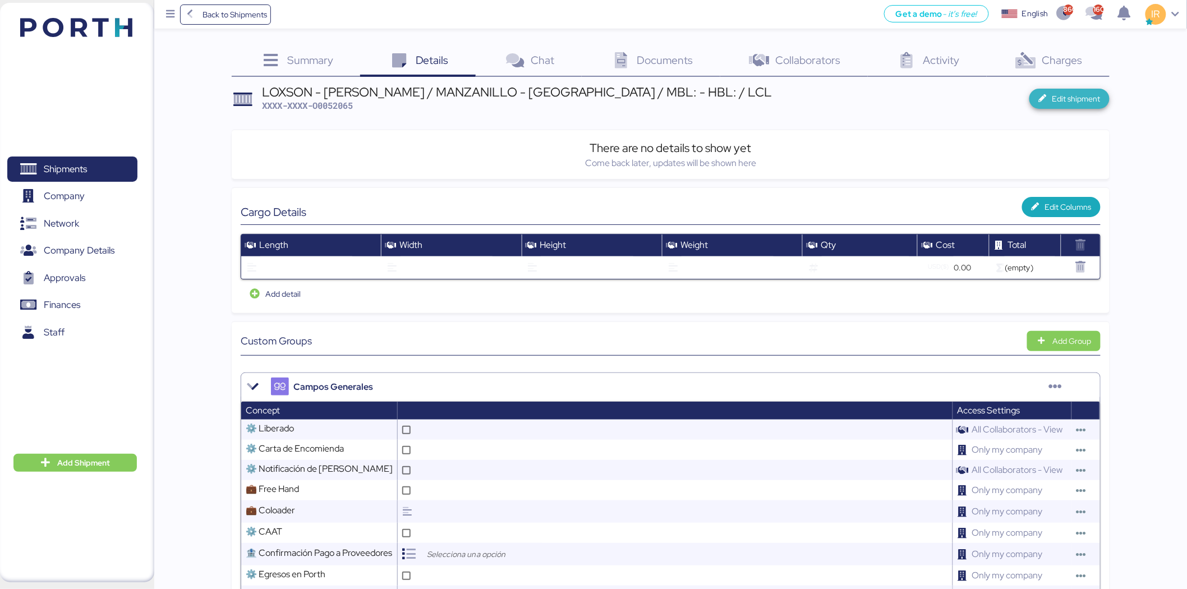
click at [1053, 89] on span "Edit shipment" at bounding box center [1070, 99] width 80 height 20
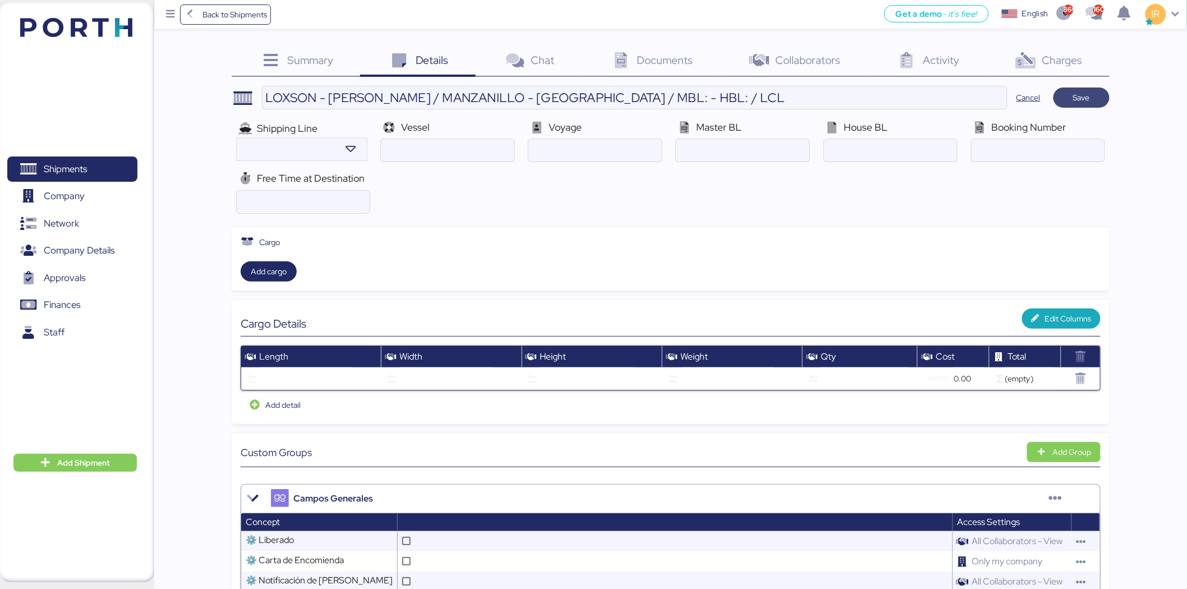
click at [1083, 97] on span "Save" at bounding box center [1081, 97] width 17 height 13
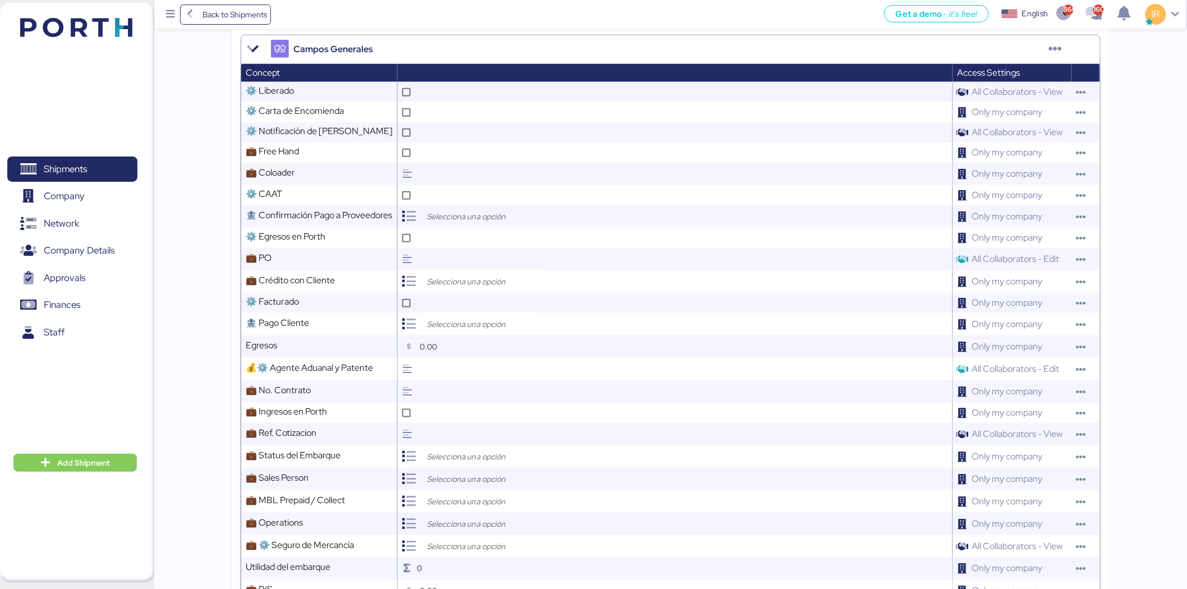
scroll to position [339, 0]
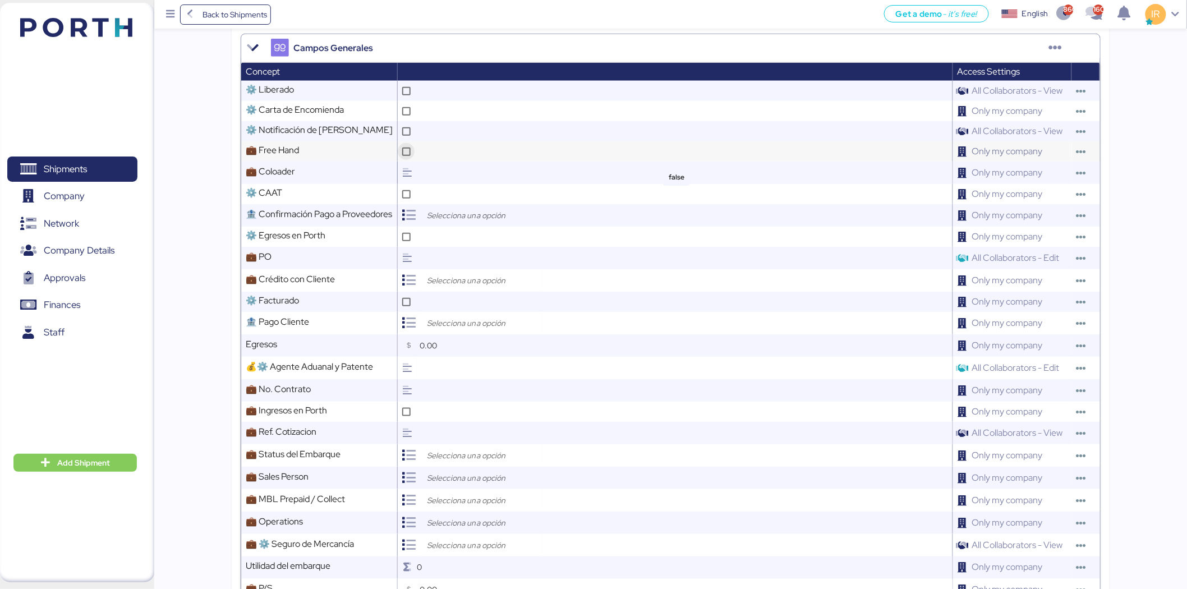
click at [410, 153] on icon at bounding box center [406, 152] width 6 height 6
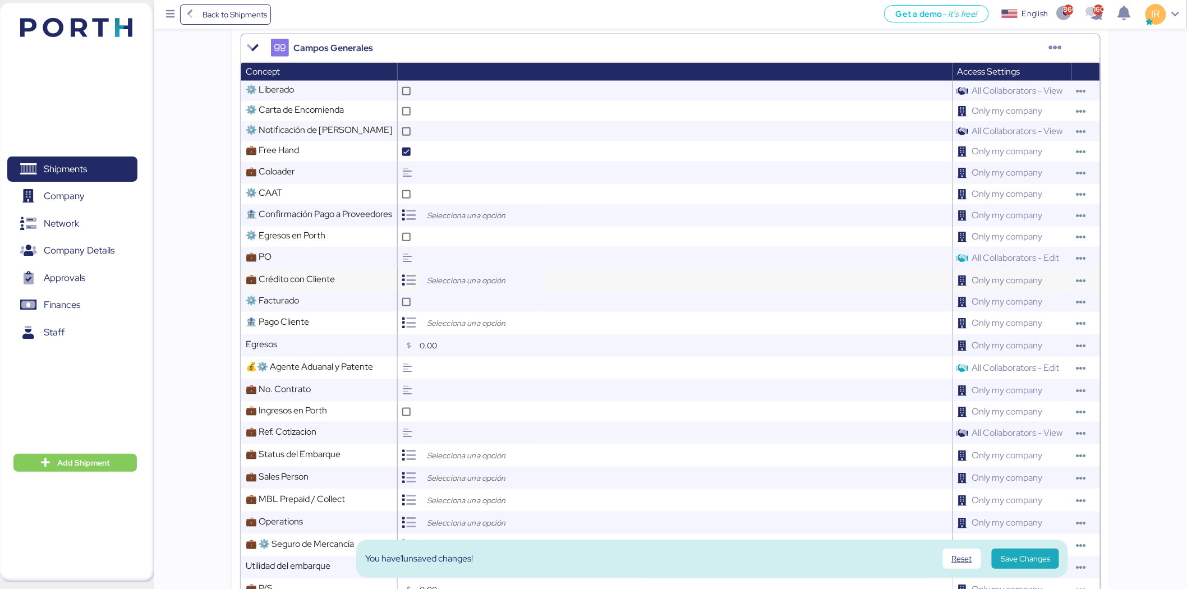
click at [478, 279] on input "search" at bounding box center [484, 280] width 118 height 13
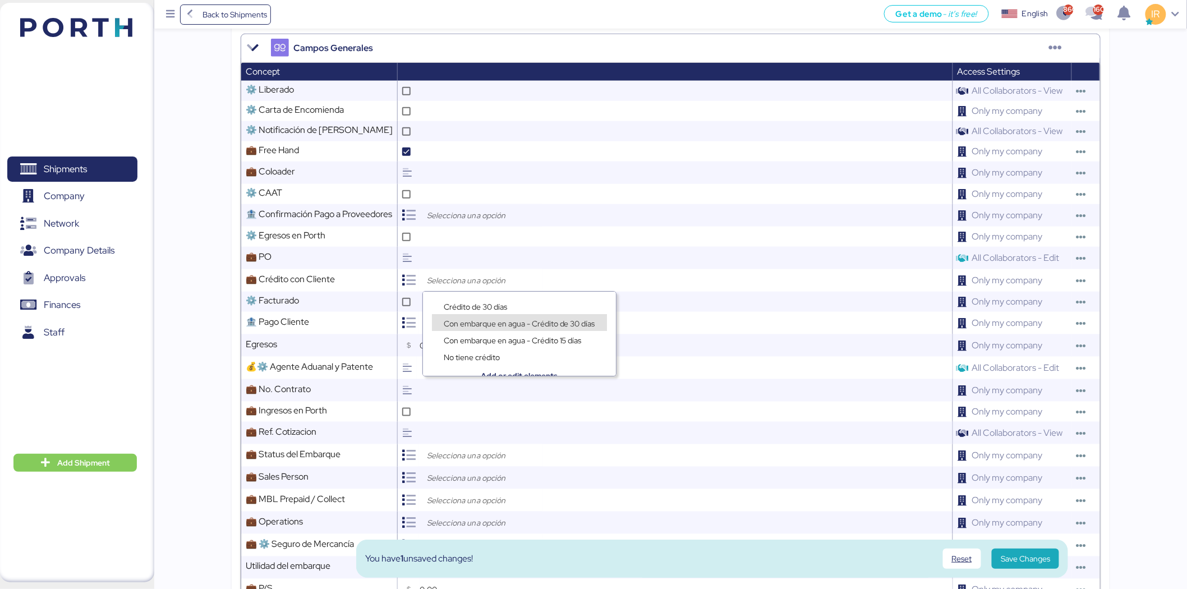
click at [486, 319] on span "Con embarque en agua - Crédito de 30 días" at bounding box center [520, 324] width 152 height 10
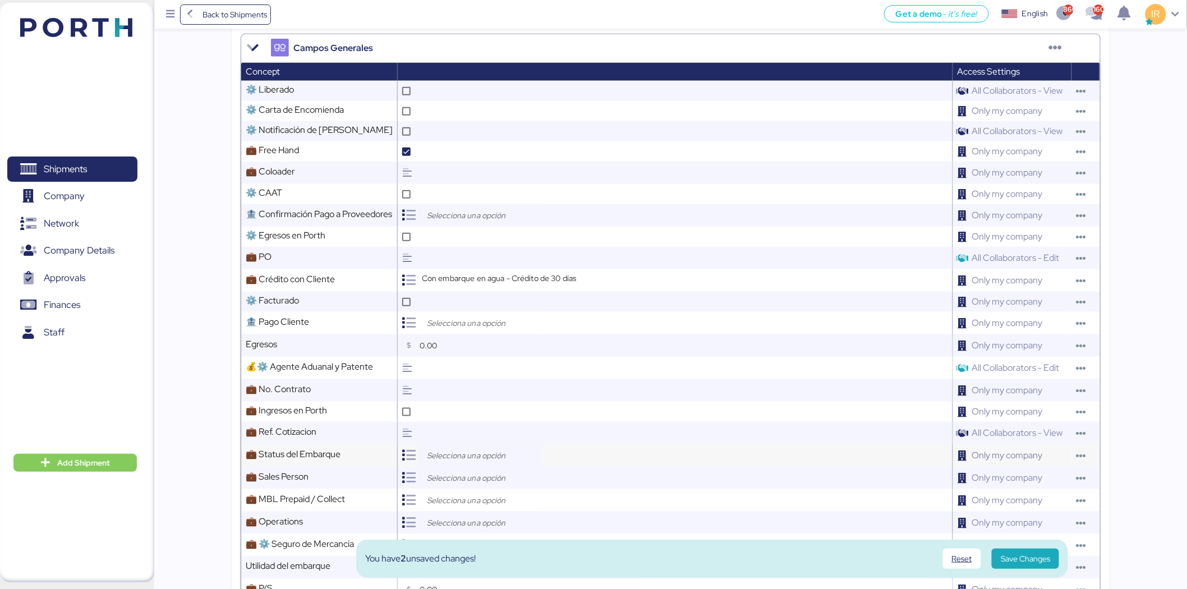
click at [485, 449] on input "search" at bounding box center [484, 455] width 118 height 13
click at [488, 476] on div "Open" at bounding box center [484, 480] width 104 height 17
click at [488, 476] on input "search" at bounding box center [484, 477] width 118 height 13
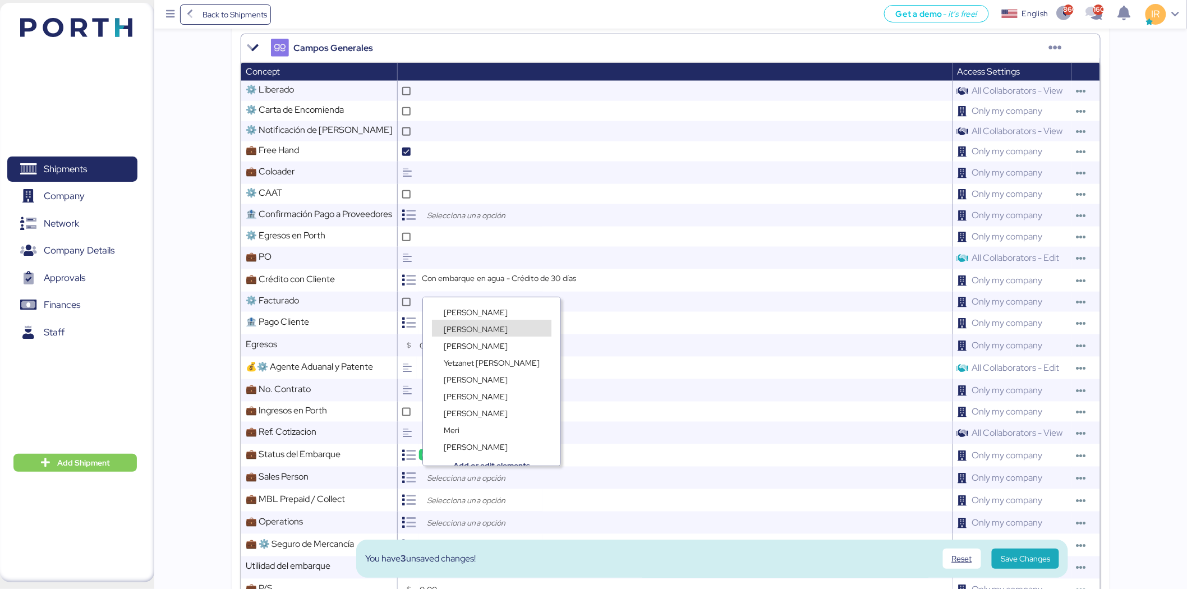
click at [489, 328] on span "Ignacio Rangel" at bounding box center [476, 329] width 64 height 10
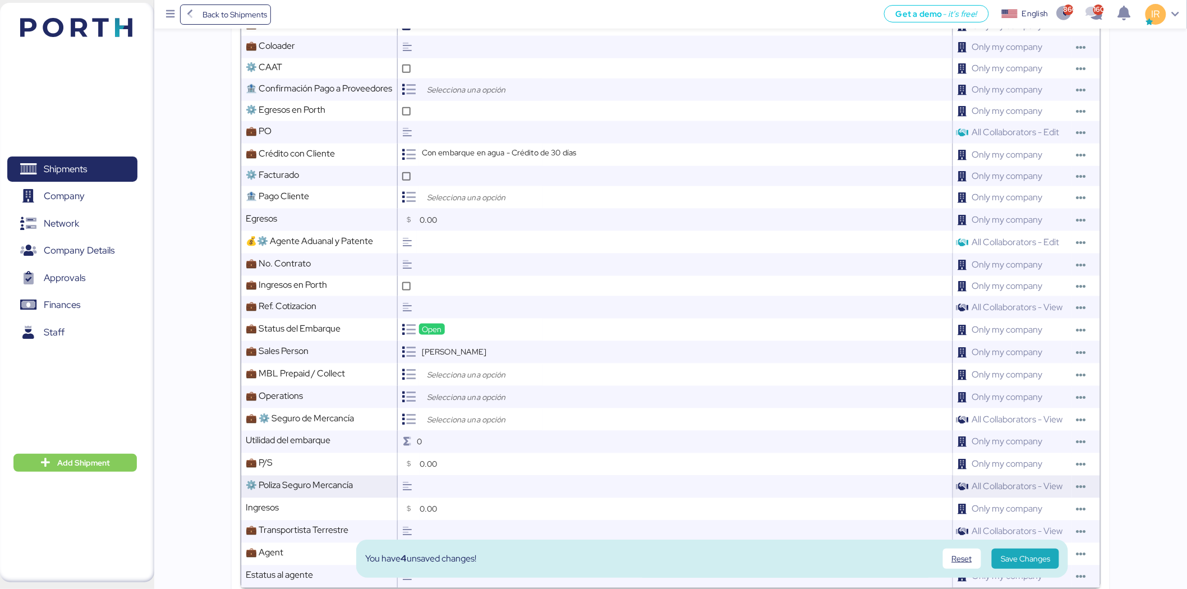
scroll to position [466, 0]
click at [483, 377] on input "search" at bounding box center [484, 372] width 118 height 13
click at [483, 397] on div "Prepaid" at bounding box center [484, 399] width 104 height 17
click at [475, 419] on input "search" at bounding box center [484, 417] width 118 height 13
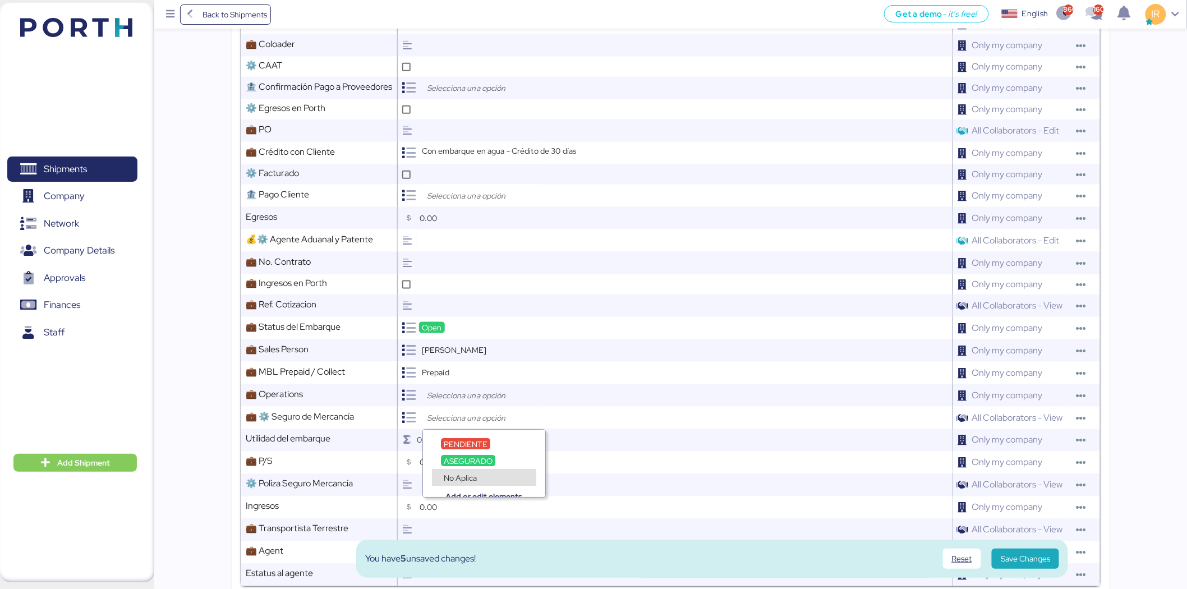
click at [475, 475] on span "No Aplica" at bounding box center [460, 478] width 33 height 10
click at [461, 391] on input "search" at bounding box center [484, 395] width 118 height 13
click at [484, 438] on span "Lorely Velarde" at bounding box center [476, 439] width 64 height 10
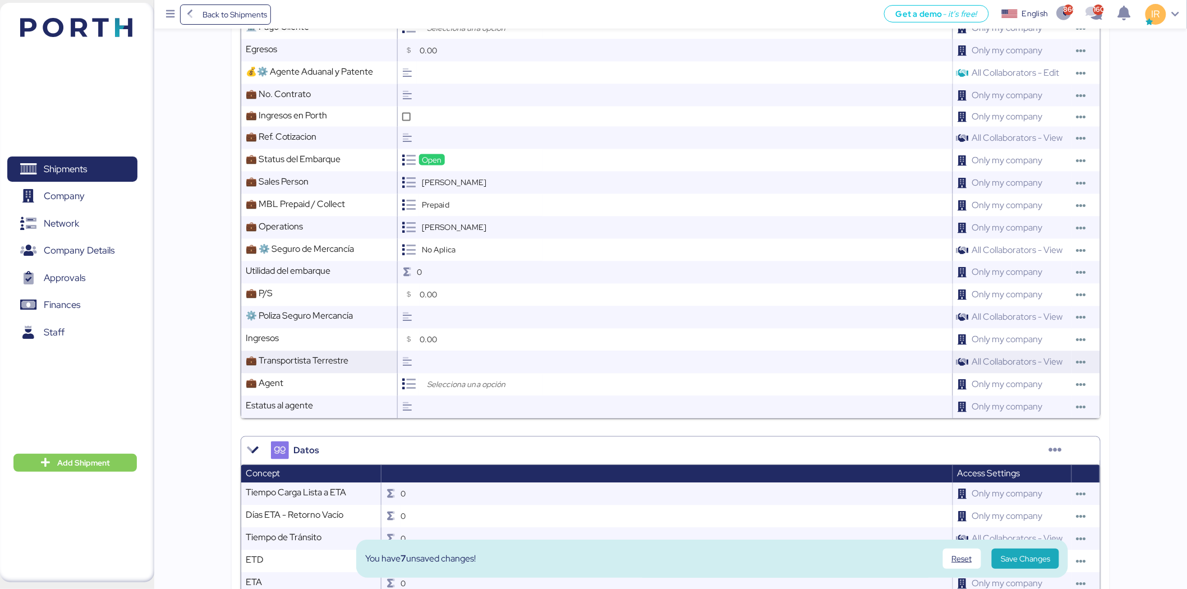
scroll to position [635, 0]
click at [477, 385] on input "search" at bounding box center [484, 384] width 118 height 13
click at [478, 419] on div "Campos Generales Concept Access Settings ⚙️ Liberado Comment All Collaborators …" at bounding box center [671, 231] width 860 height 987
click at [496, 379] on input "search" at bounding box center [484, 384] width 118 height 13
type input "loxso"
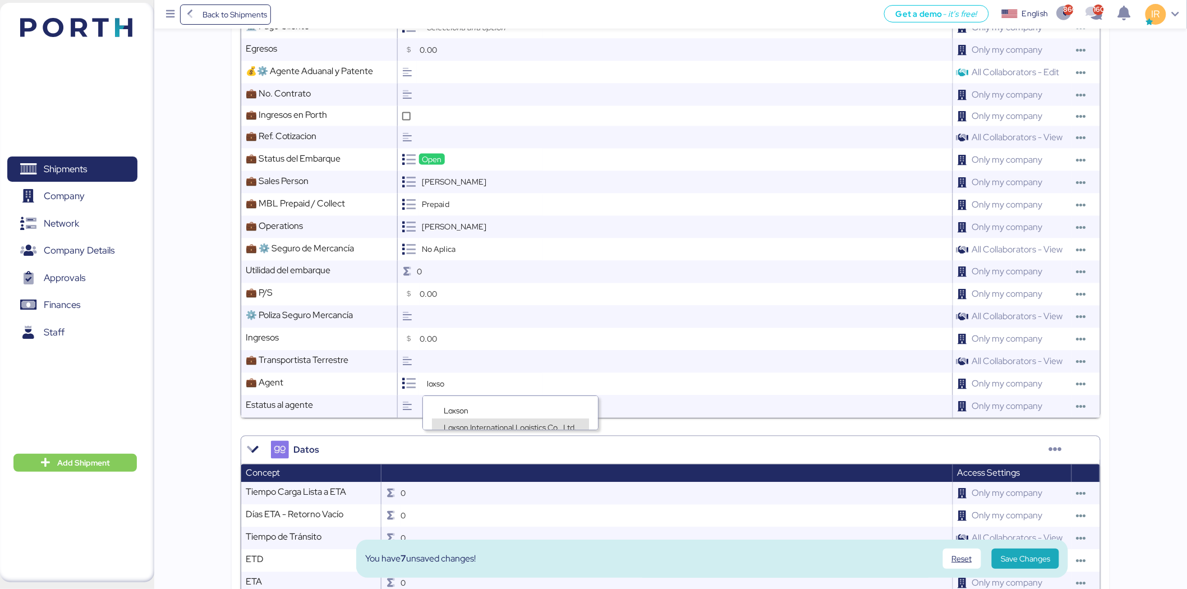
click at [491, 421] on div "Loxson International Logistics Co., Ltd." at bounding box center [510, 427] width 157 height 17
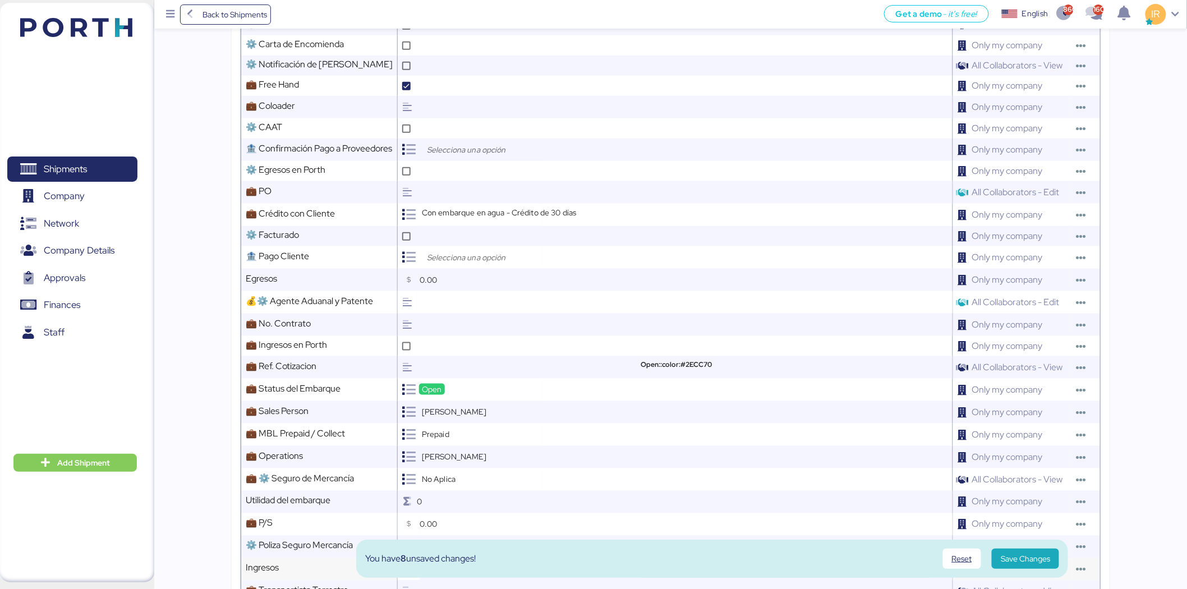
scroll to position [400, 0]
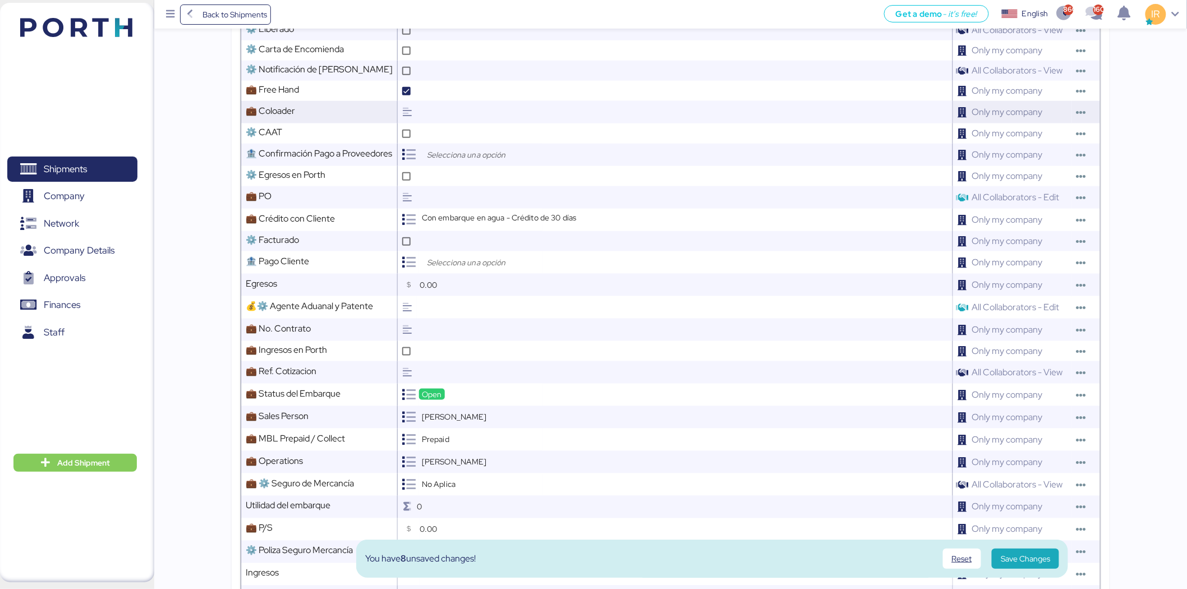
click at [494, 114] on input "text" at bounding box center [685, 112] width 536 height 22
type input "ECU"
click at [1034, 560] on span "Save Changes" at bounding box center [1025, 558] width 49 height 13
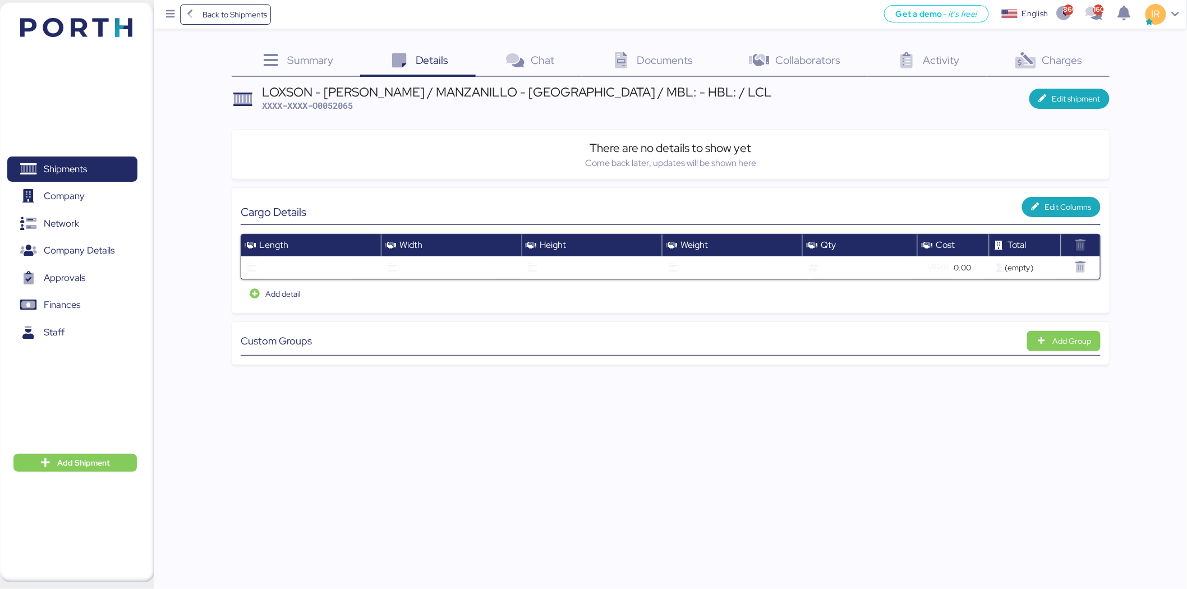
scroll to position [0, 0]
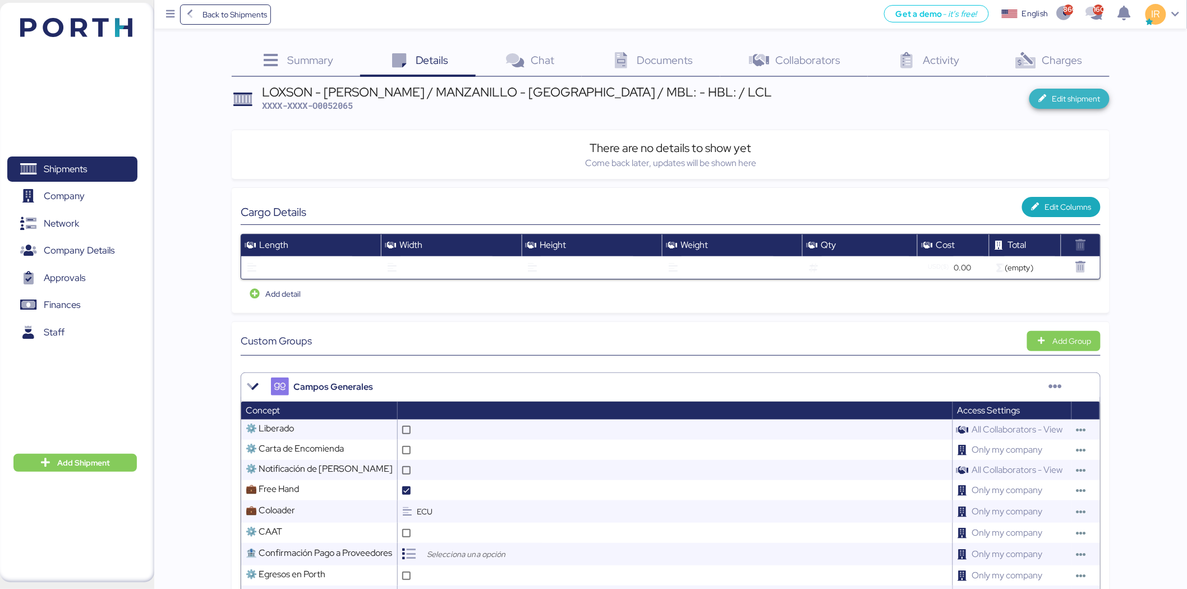
click at [1100, 100] on span "Edit shipment" at bounding box center [1077, 98] width 48 height 13
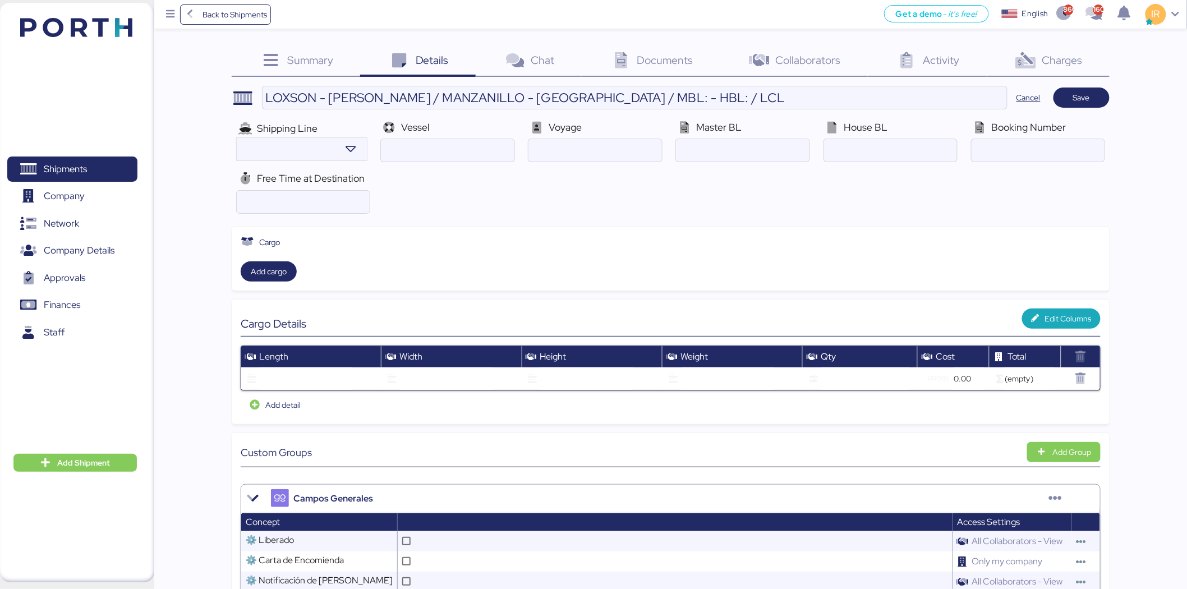
scroll to position [1012, 0]
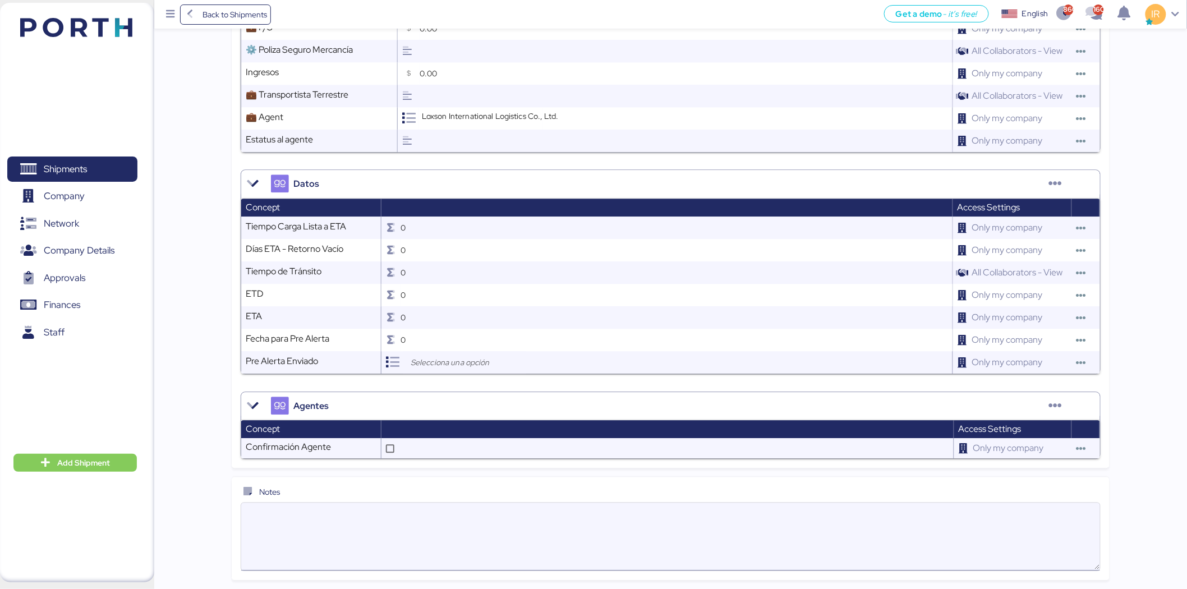
click at [484, 515] on textarea at bounding box center [670, 537] width 859 height 66
paste textarea "NANCY CARRASCO nancy.carrasco@dsv.com Pick up address as below: Avenida Victor …"
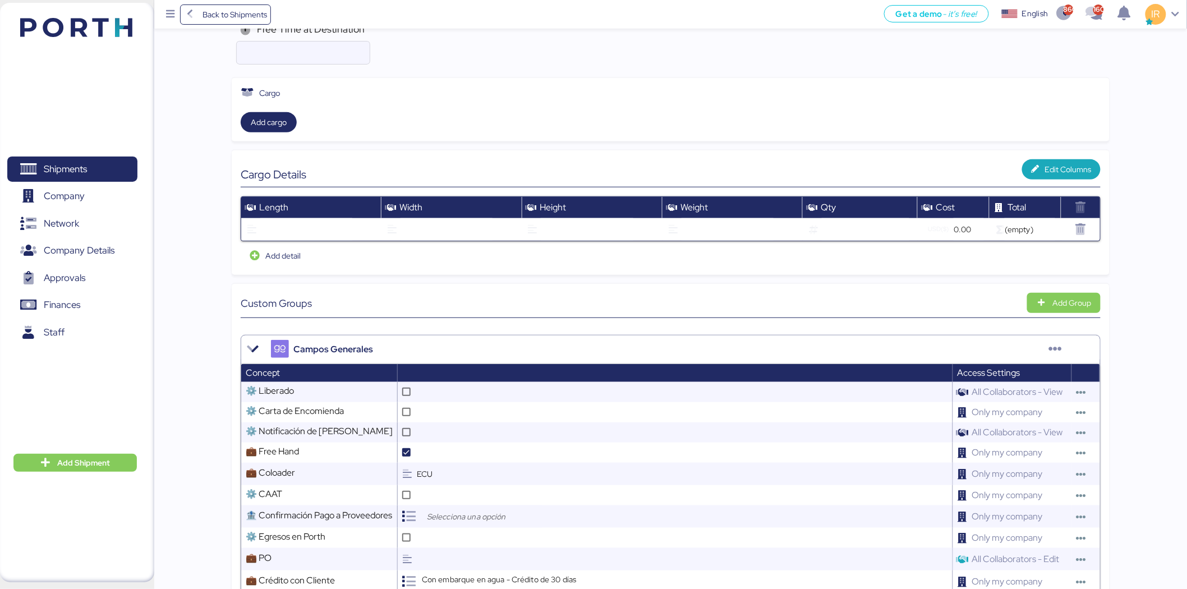
scroll to position [0, 0]
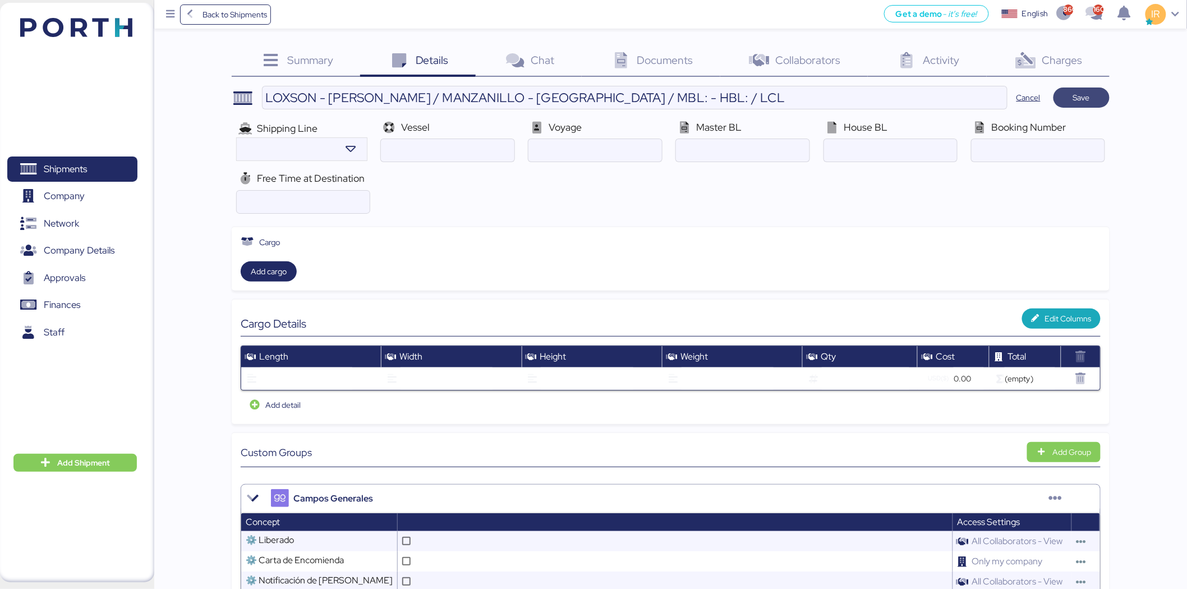
type textarea "NANCY CARRASCO nancy.carrasco@dsv.com Pick up address as below: Avenida Victor …"
click at [1070, 100] on span "Save" at bounding box center [1082, 98] width 38 height 16
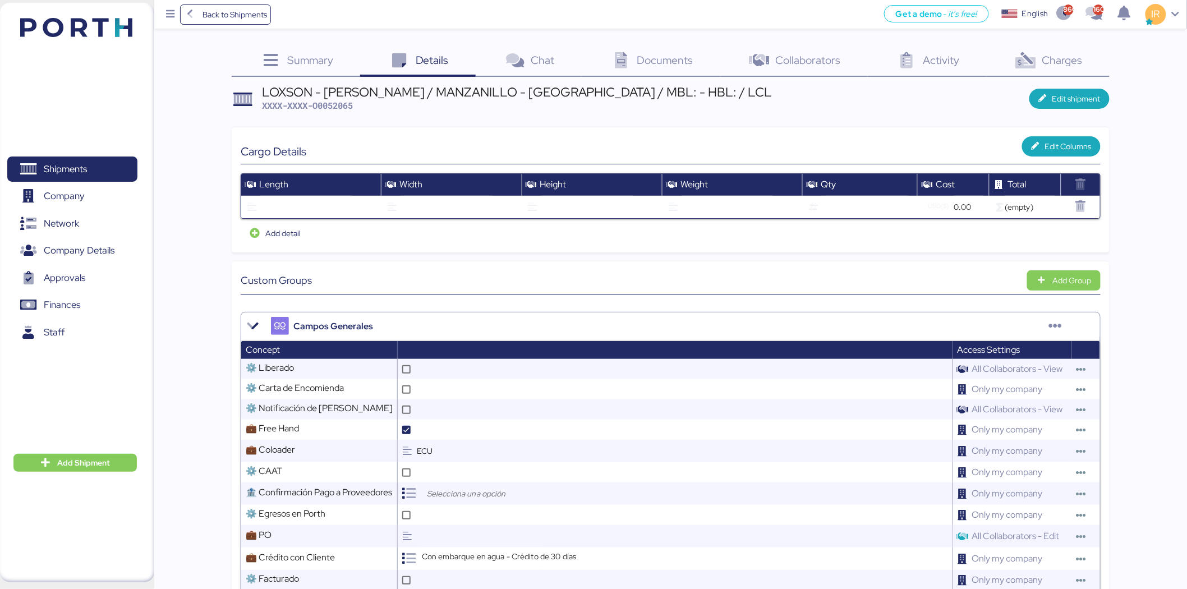
click at [637, 60] on span "Documents" at bounding box center [665, 60] width 56 height 15
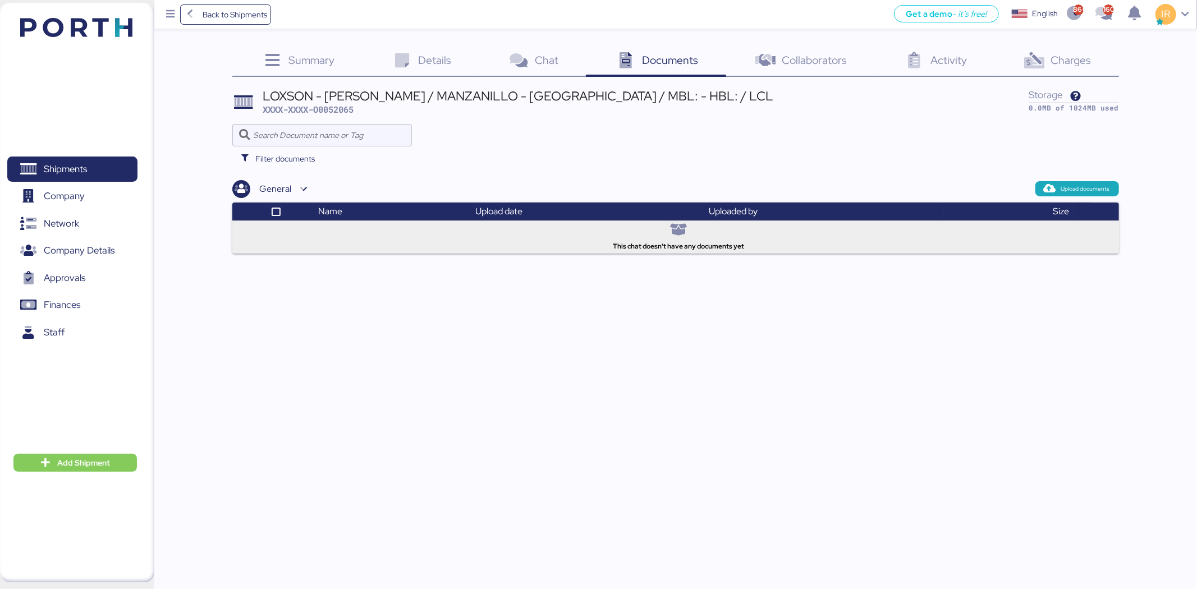
click at [1043, 61] on icon at bounding box center [1034, 61] width 24 height 16
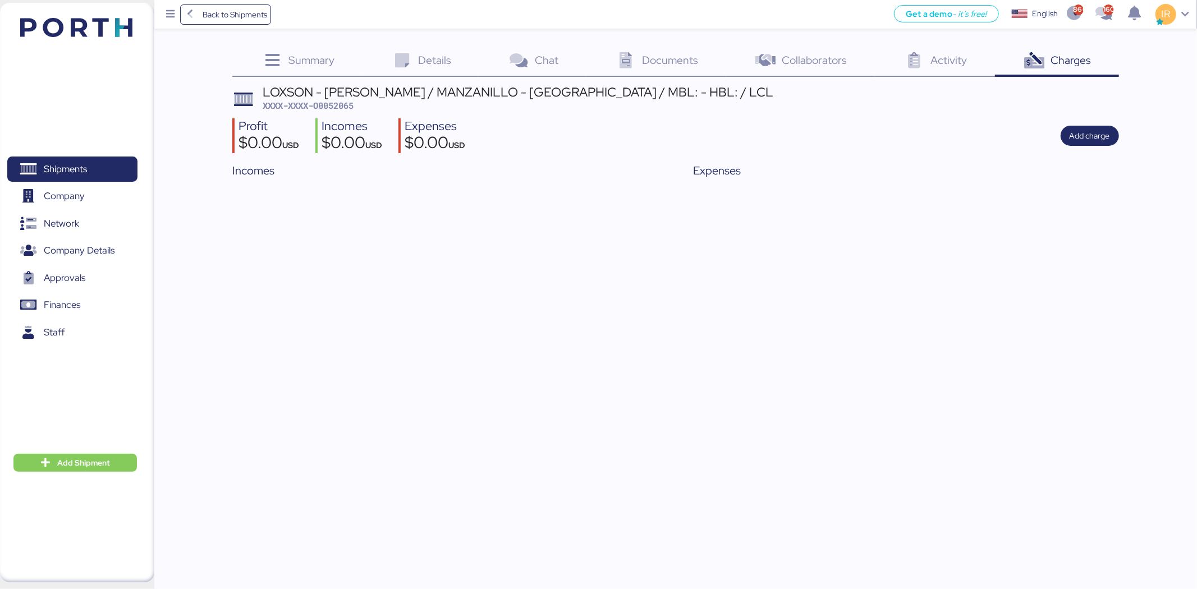
click at [336, 109] on span "XXXX-XXXX-O0052065" at bounding box center [308, 105] width 91 height 11
copy span "O0052065"
click at [592, 98] on div "LOXSON - CHIN POON / MANZANILLO - SHANGHAI / MBL: - HBL: / LCL" at bounding box center [518, 92] width 511 height 12
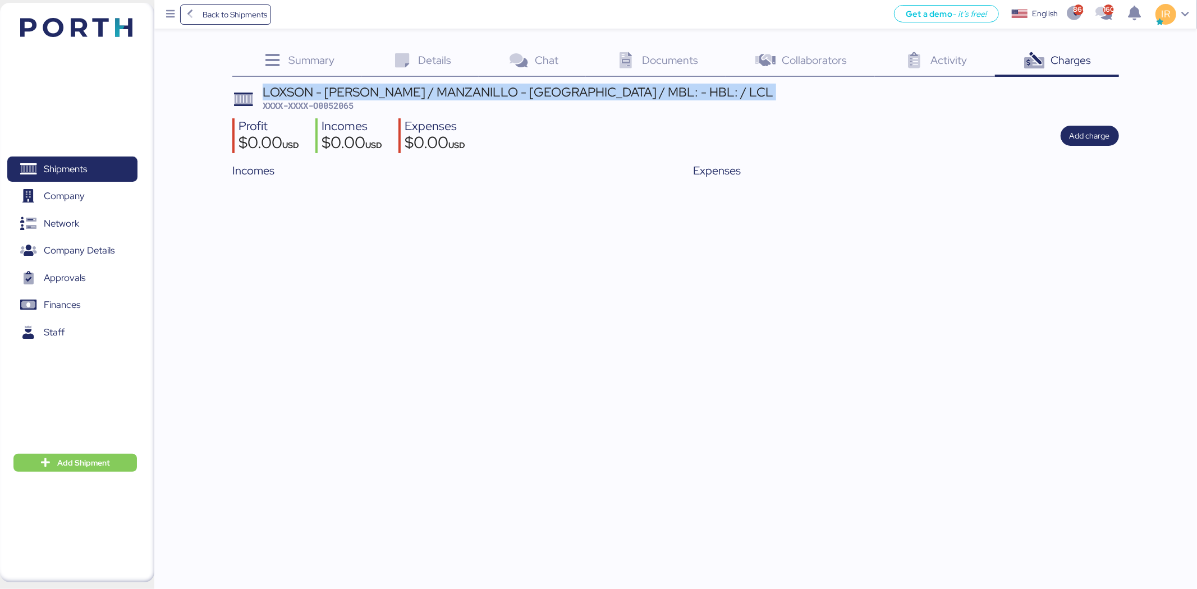
click at [592, 98] on div "LOXSON - CHIN POON / MANZANILLO - SHANGHAI / MBL: - HBL: / LCL" at bounding box center [518, 92] width 511 height 12
copy div "LOXSON - CHIN POON / MANZANILLO - SHANGHAI / MBL: - HBL: / LCL"
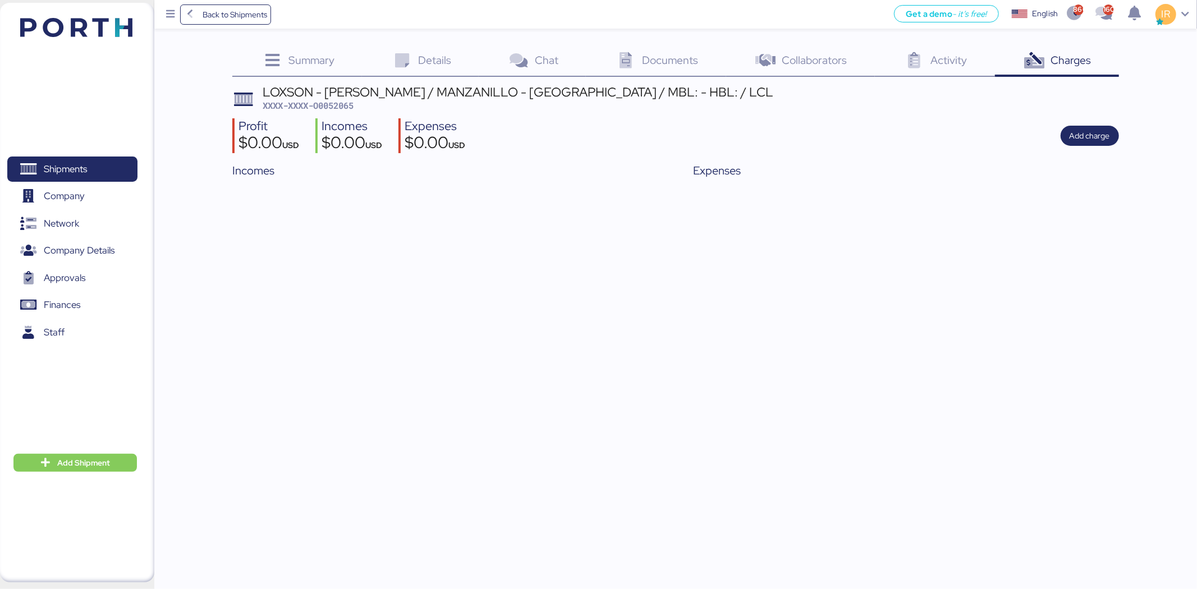
click at [350, 107] on span "XXXX-XXXX-O0052065" at bounding box center [308, 105] width 91 height 11
copy span "O0052065"
click at [417, 51] on div "Details 0" at bounding box center [420, 62] width 117 height 30
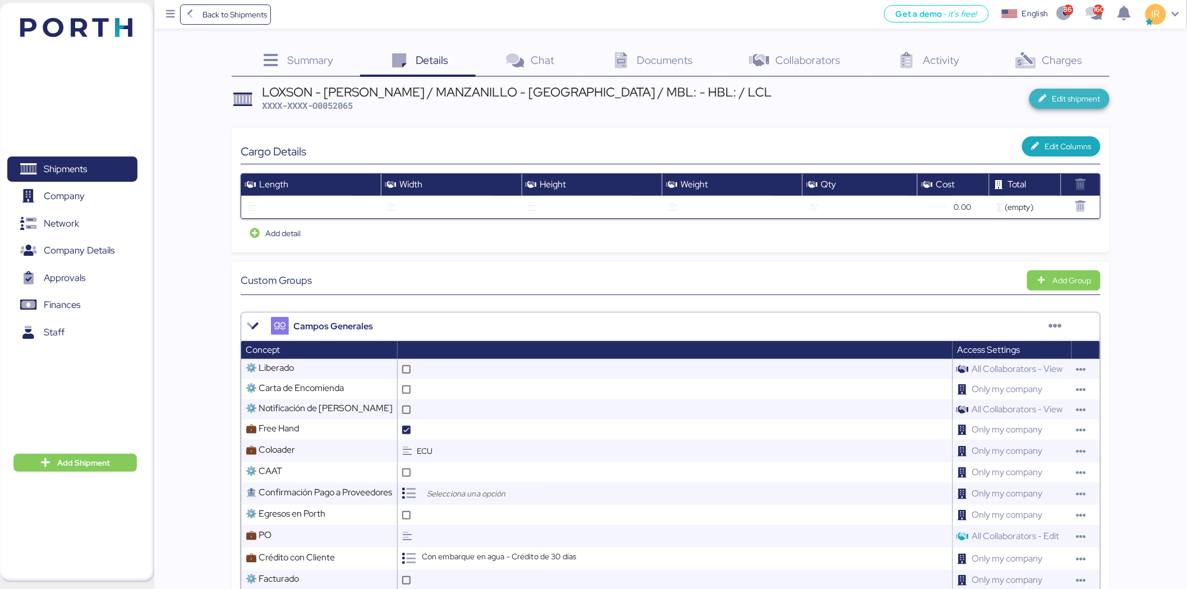
click at [1039, 99] on span "Edit shipment" at bounding box center [1070, 99] width 80 height 20
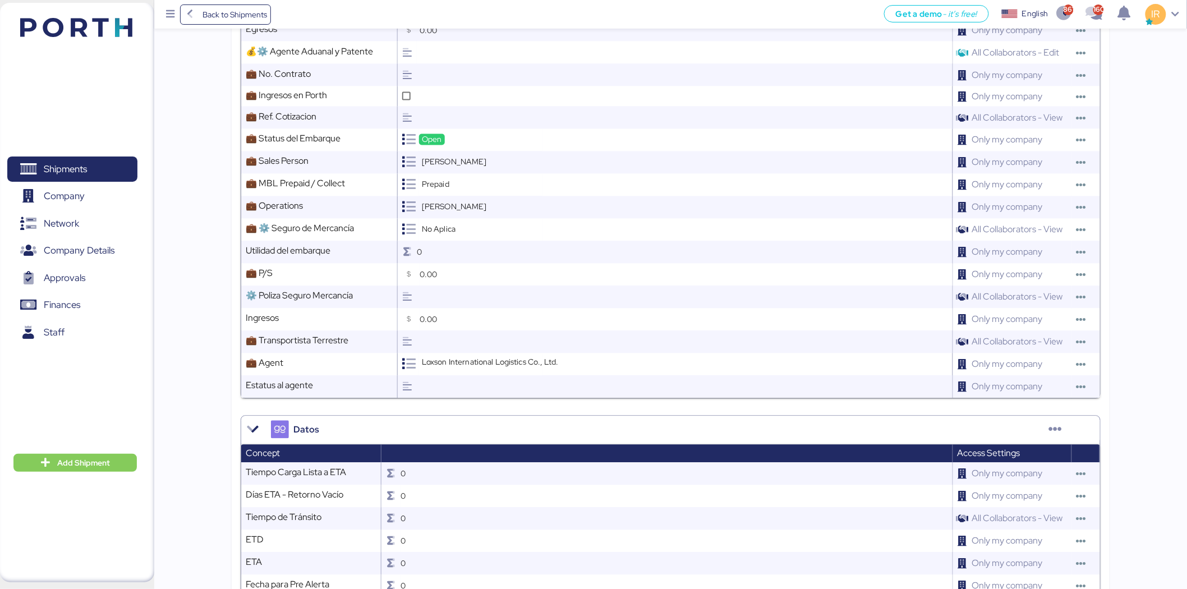
scroll to position [1012, 0]
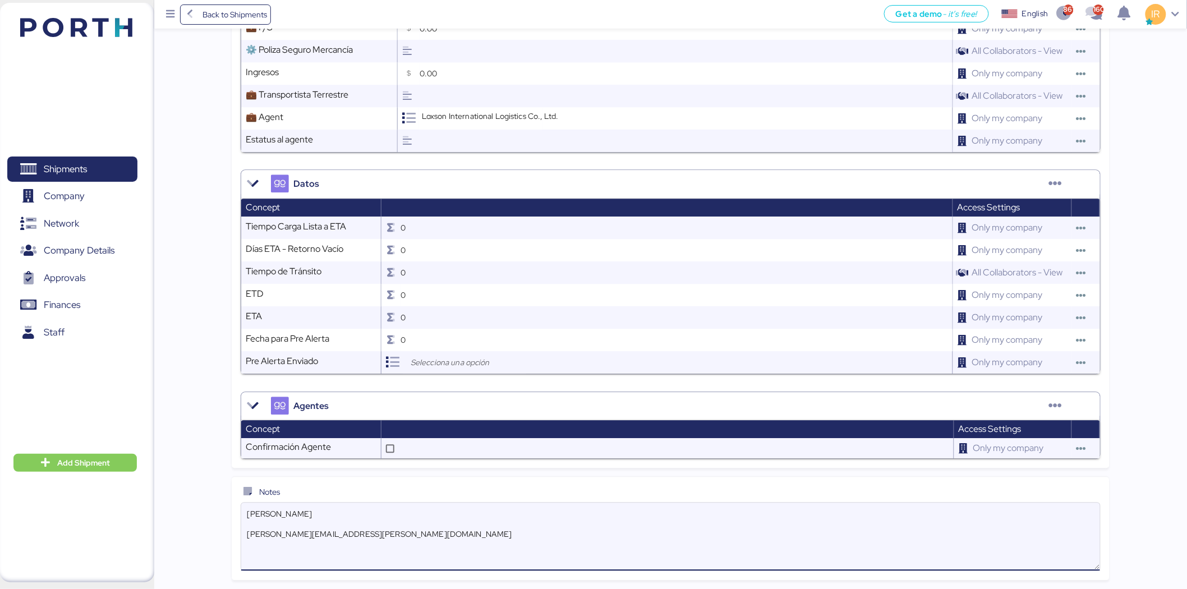
click at [522, 558] on textarea "NANCY CARRASCO nancy.carrasco@dsv.com Pick up address as below: Avenida Victor …" at bounding box center [670, 537] width 859 height 66
paste textarea "One more shipper’s contact information as below"
click at [389, 518] on textarea "NANCY CARRASCO nancy.carrasco@dsv.com One more shipper’s contact information as…" at bounding box center [670, 537] width 859 height 66
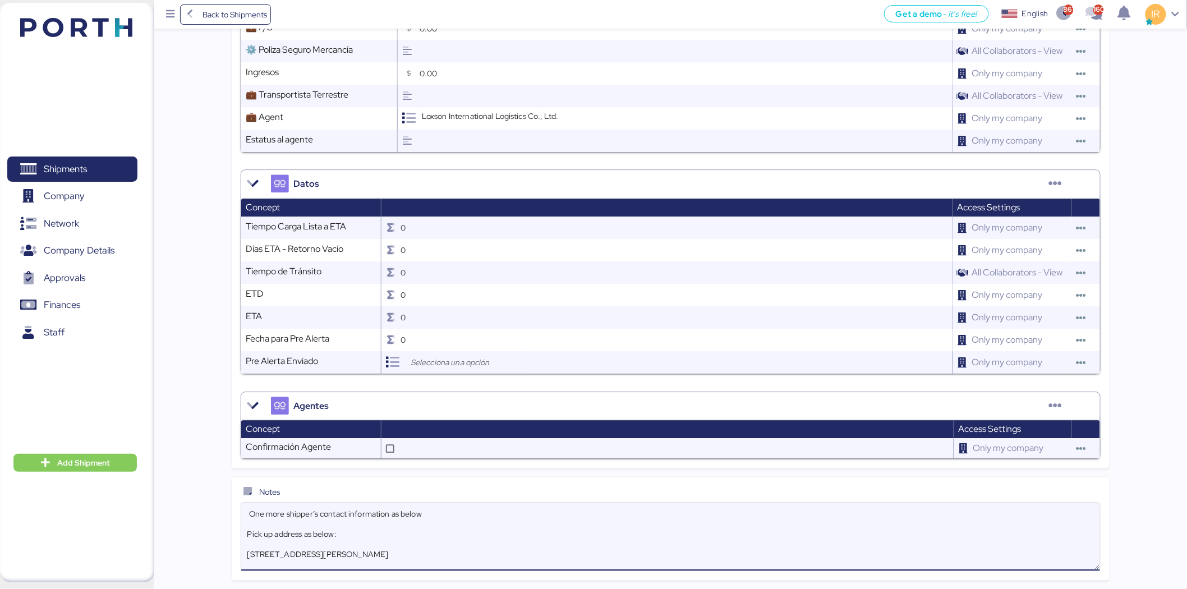
click at [389, 518] on textarea "NANCY CARRASCO nancy.carrasco@dsv.com One more shipper’s contact information as…" at bounding box center [670, 537] width 859 height 66
click at [368, 563] on textarea "NANCY CARRASCO nancy.carrasco@dsv.com Pick up address as below: Avenida Victor …" at bounding box center [670, 537] width 859 height 66
paste textarea "juan.padilla@mx.dsv.com"
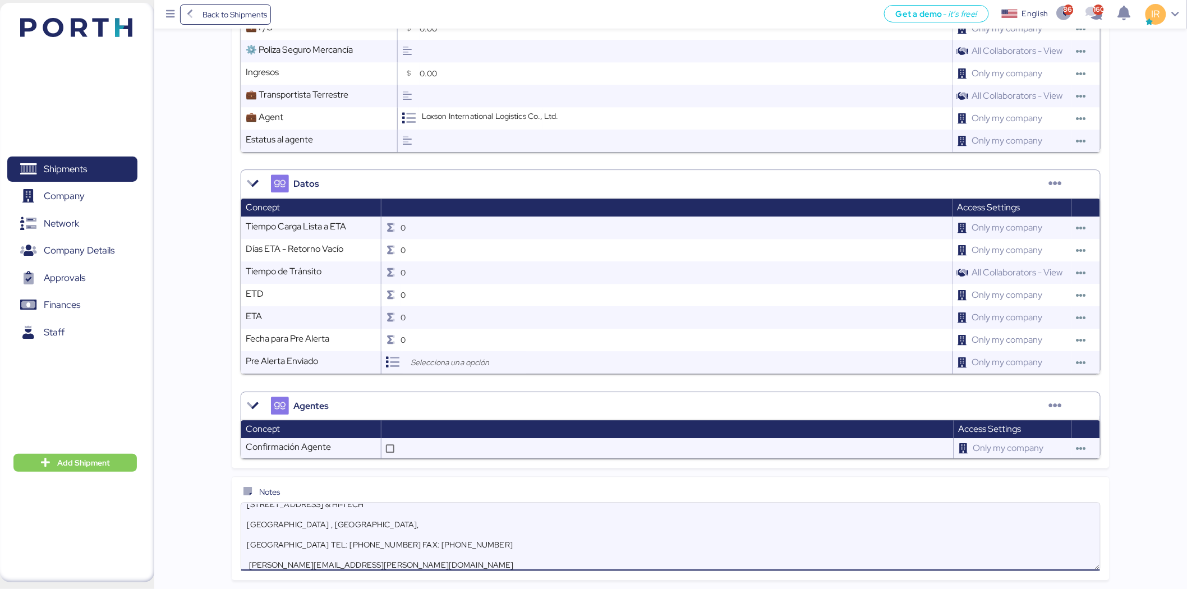
scroll to position [222, 0]
paste textarea "52 614 427 7175"
click at [316, 540] on textarea "NANCY CARRASCO nancy.carrasco@dsv.com Pick up address as below: Avenida Victor …" at bounding box center [670, 537] width 859 height 66
paste textarea "One more shipper’s contact information as below"
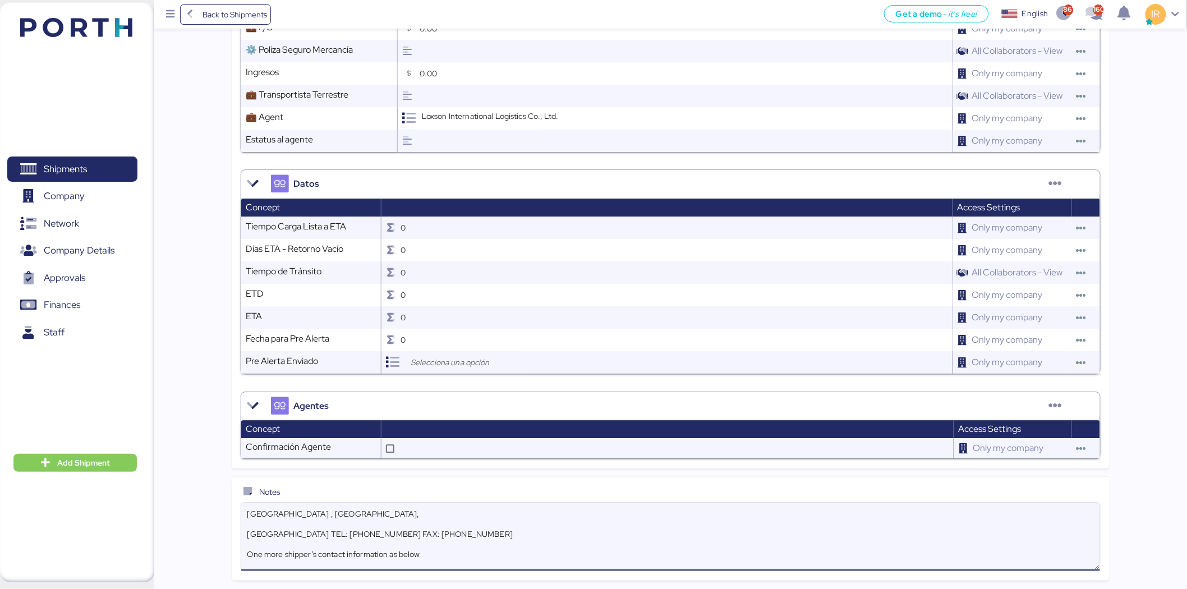
scroll to position [232, 0]
click at [348, 561] on textarea "NANCY CARRASCO nancy.carrasco@dsv.com Pick up address as below: Avenida Victor …" at bounding box center [670, 537] width 859 height 66
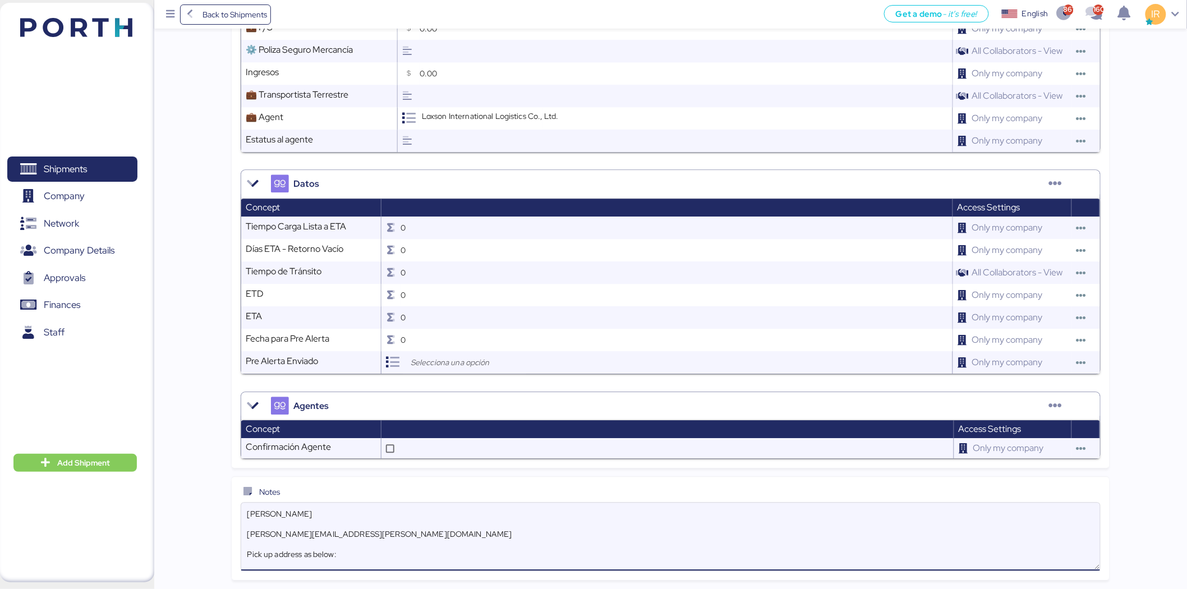
drag, startPoint x: 348, startPoint y: 561, endPoint x: 239, endPoint y: 505, distance: 122.5
click at [239, 505] on div "Notes NANCY CARRASCO nancy.carrasco@dsv.com Pick up address as below: Avenida V…" at bounding box center [671, 528] width 878 height 103
click at [354, 558] on textarea "NANCY CARRASCO nancy.carrasco@dsv.com Pick up address as below: Avenida Victor …" at bounding box center [670, 537] width 859 height 66
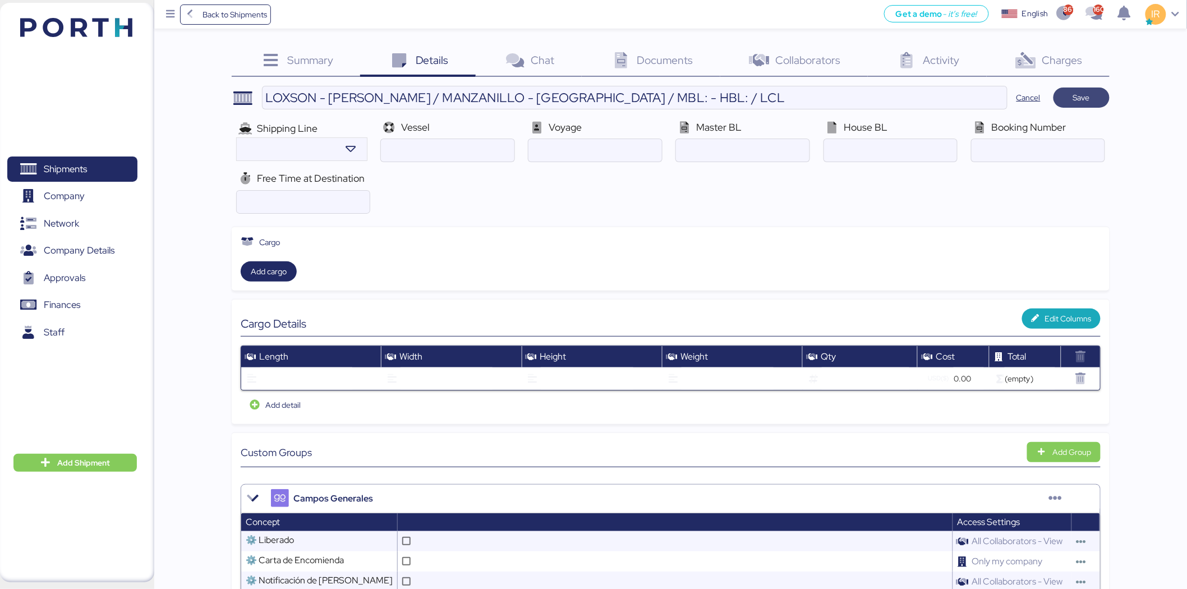
type textarea "NANCY CARRASCO nancy.carrasco@dsv.com Pick up address as below: Avenida Victor …"
click at [1075, 96] on span "Save" at bounding box center [1081, 97] width 17 height 13
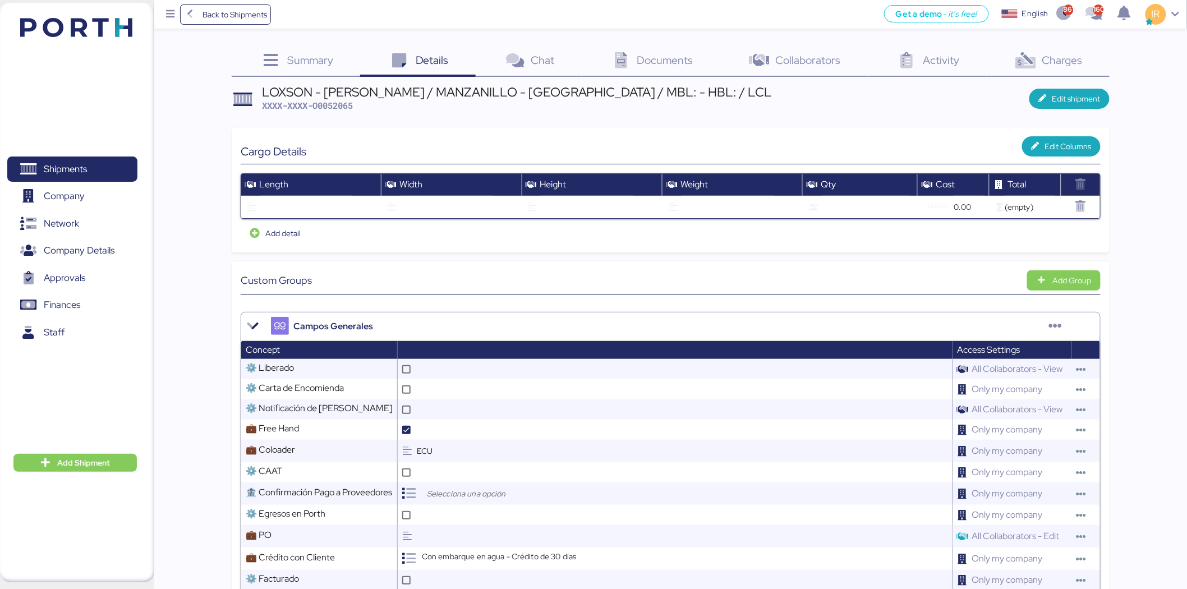
click at [348, 110] on span "XXXX-XXXX-O0052065" at bounding box center [307, 105] width 91 height 11
copy span "O0052065"
